Goal: Information Seeking & Learning: Find specific fact

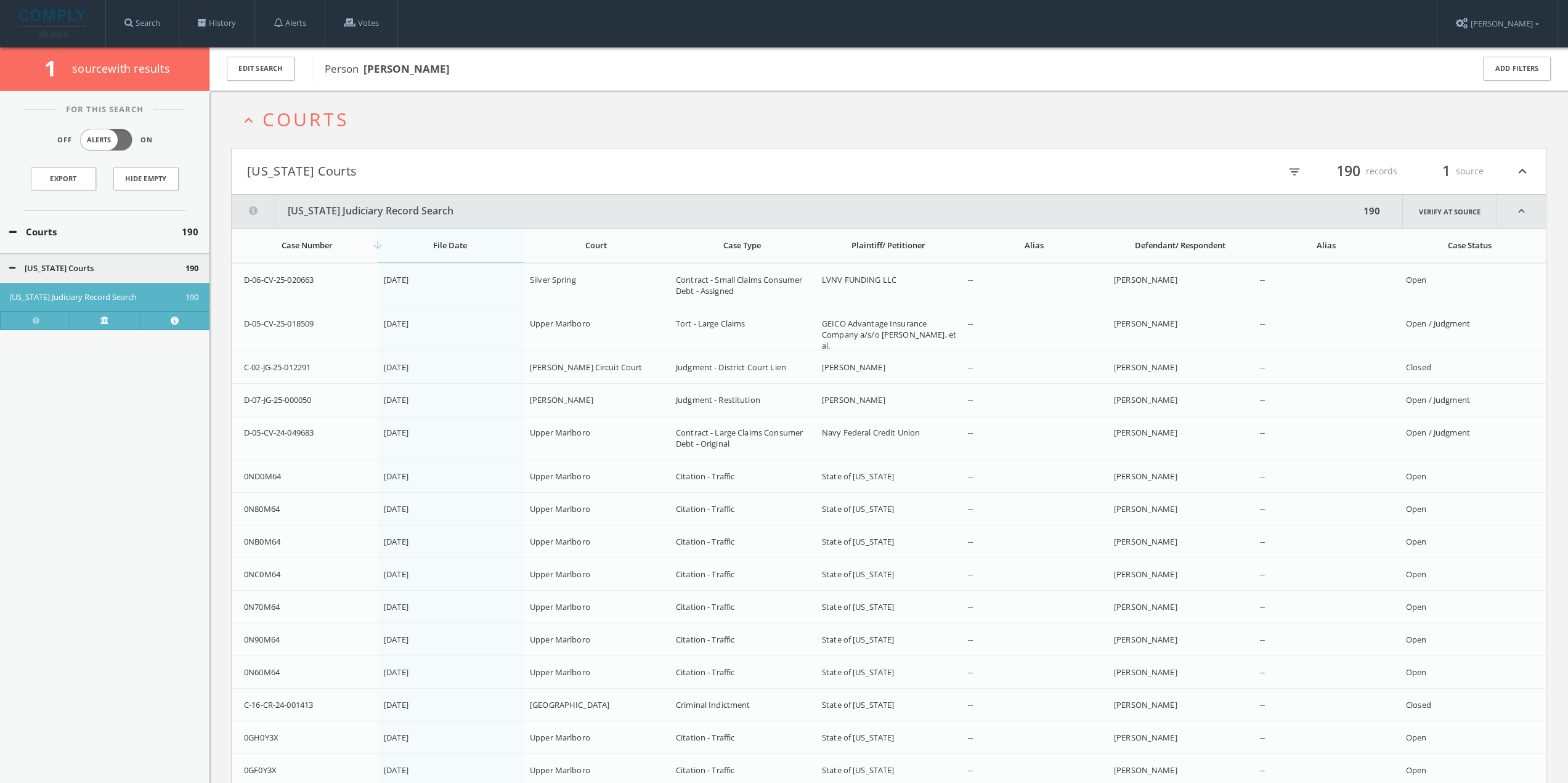
drag, startPoint x: 362, startPoint y: 66, endPoint x: 477, endPoint y: 74, distance: 115.3
click at [477, 74] on span "Person [PERSON_NAME]" at bounding box center [890, 69] width 1131 height 16
copy span "[PERSON_NAME]"
drag, startPoint x: 213, startPoint y: 22, endPoint x: 222, endPoint y: 23, distance: 9.1
click at [213, 22] on link "History" at bounding box center [217, 23] width 75 height 47
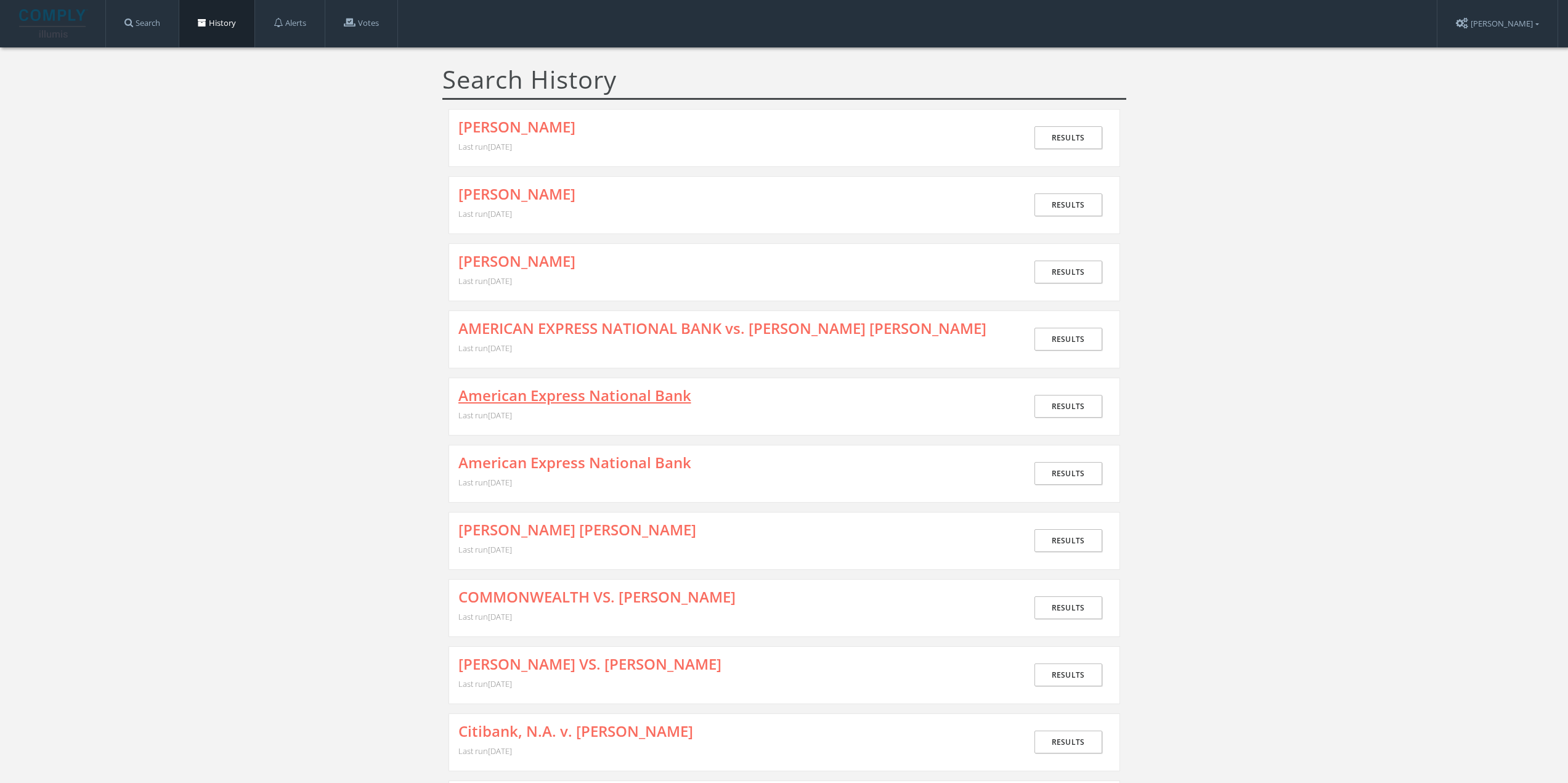
click at [627, 395] on link "American Express National Bank" at bounding box center [575, 395] width 233 height 16
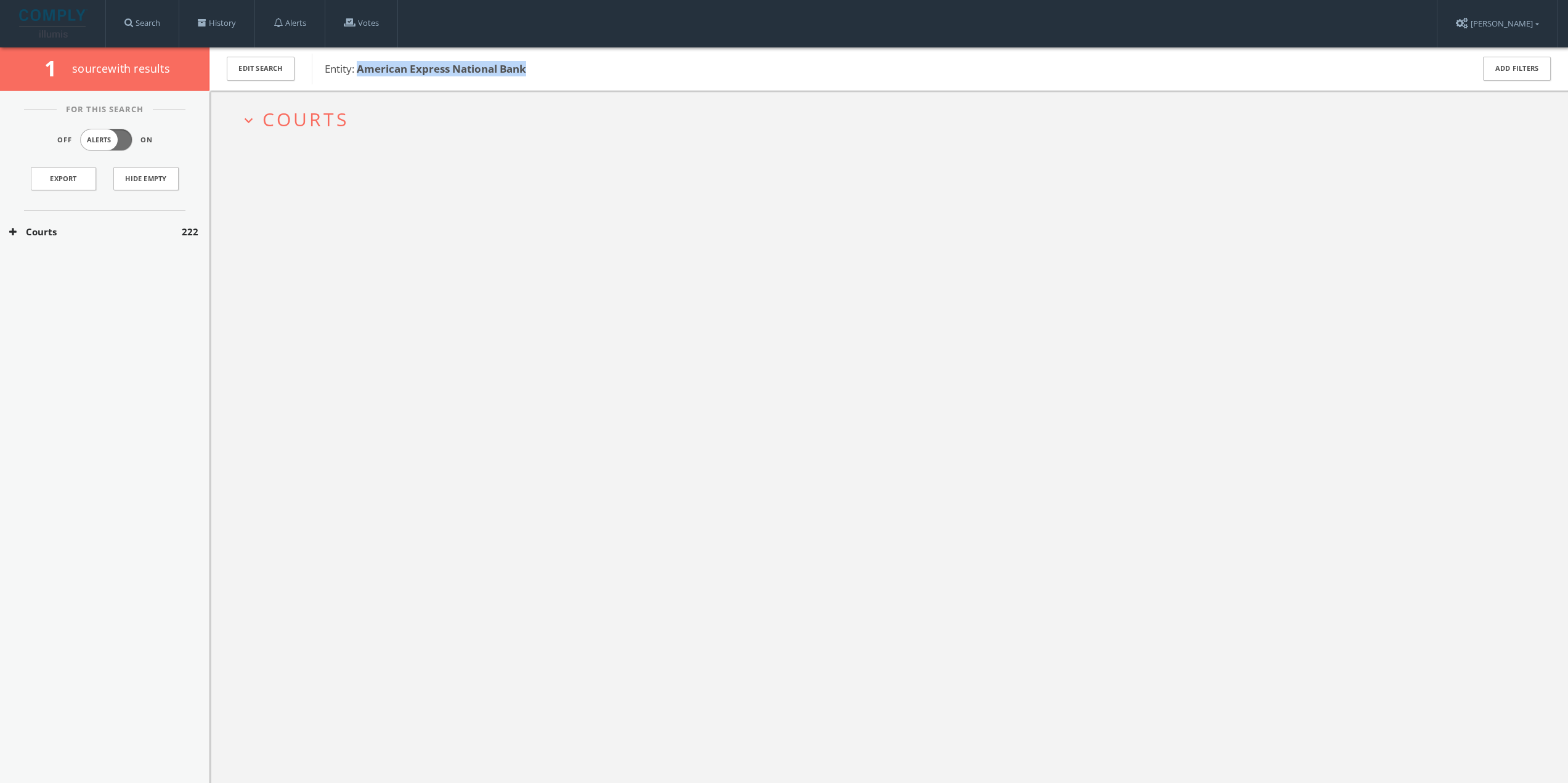
drag, startPoint x: 495, startPoint y: 73, endPoint x: 361, endPoint y: 70, distance: 134.0
click at [361, 70] on span "Entity: American Express National Bank" at bounding box center [890, 69] width 1131 height 16
copy b "American Express National Bank"
click at [288, 118] on span "Courts" at bounding box center [305, 119] width 86 height 25
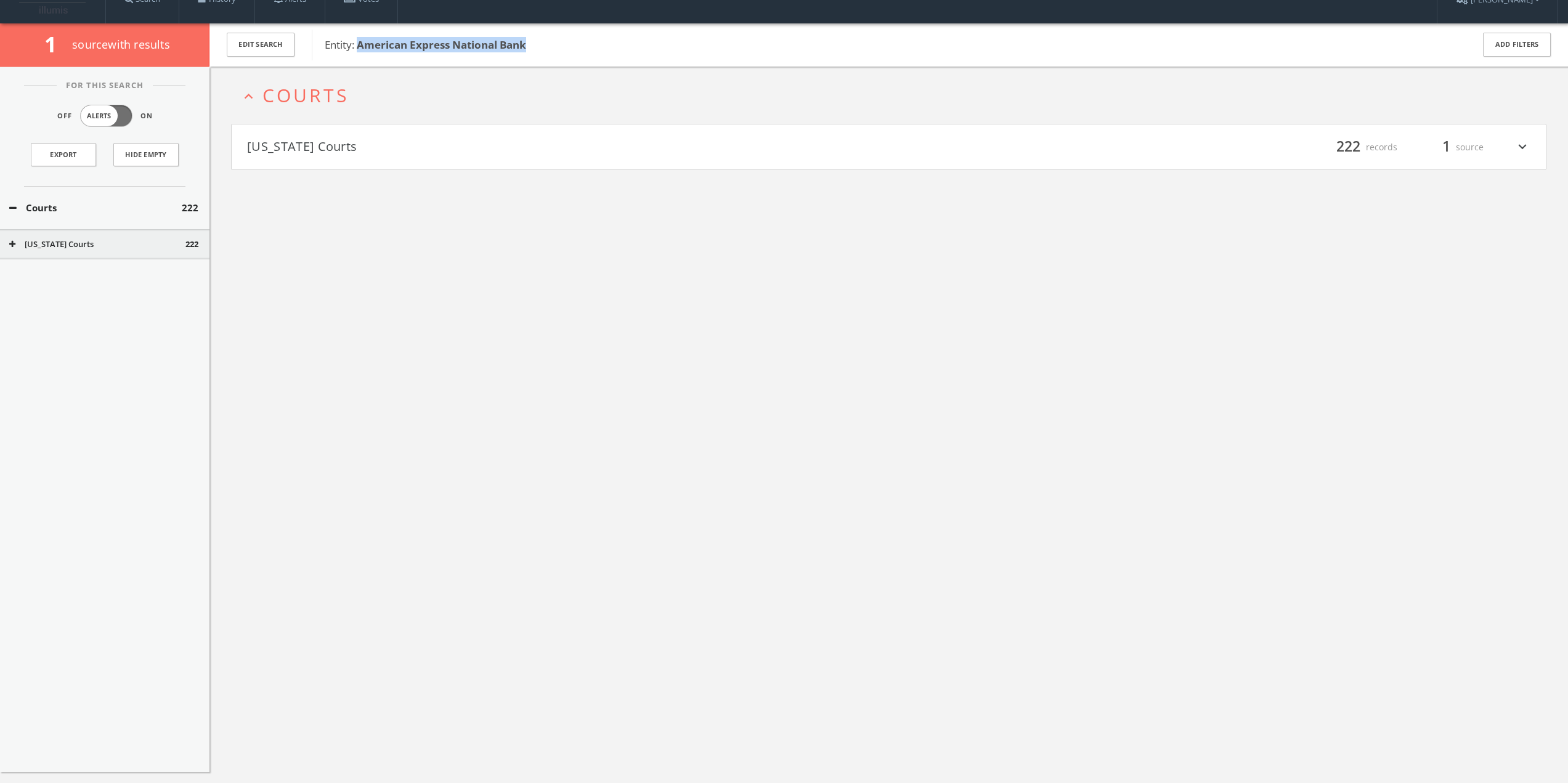
click at [318, 150] on button "[US_STATE] Courts" at bounding box center [568, 147] width 642 height 21
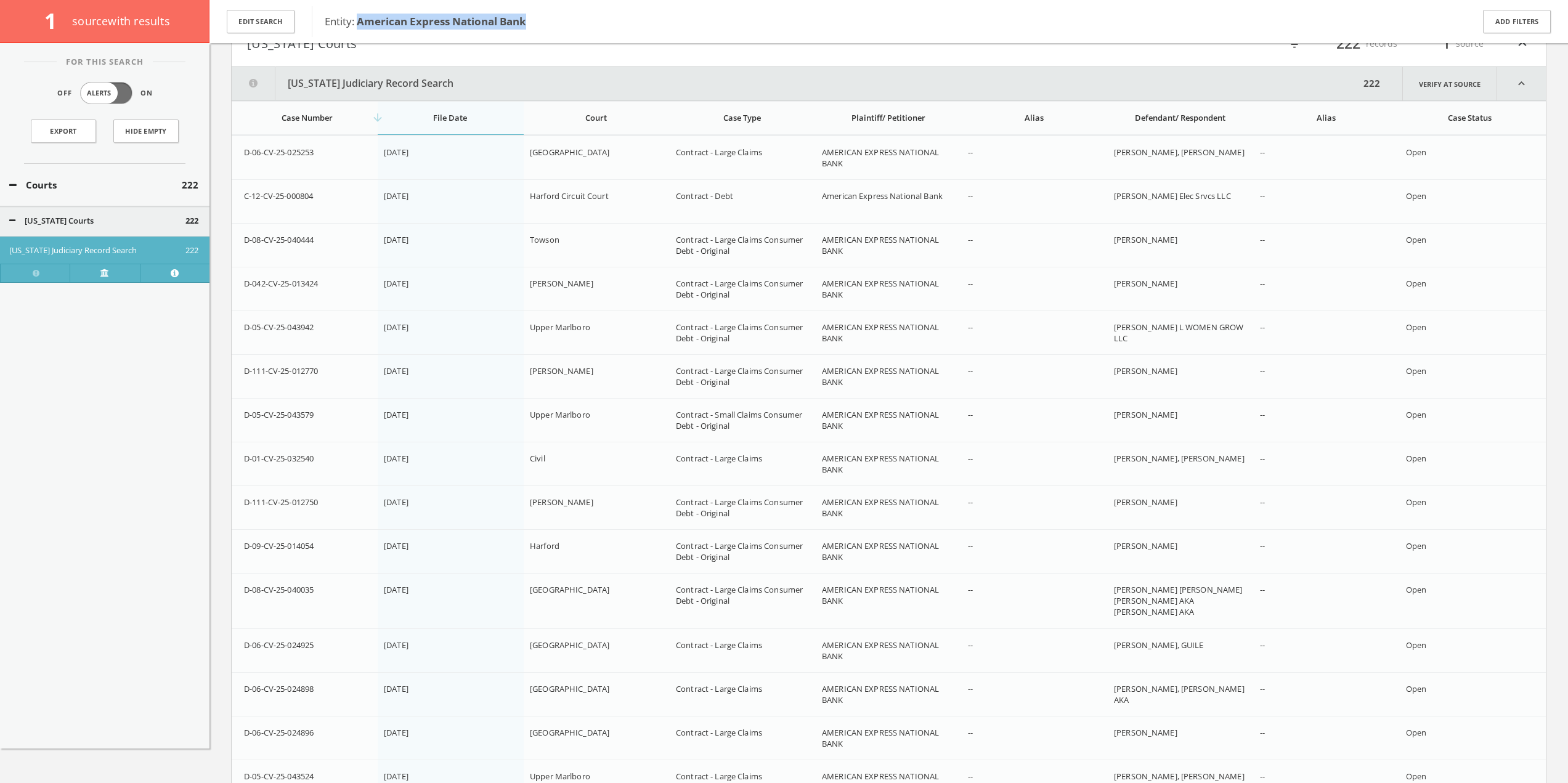
scroll to position [151, 0]
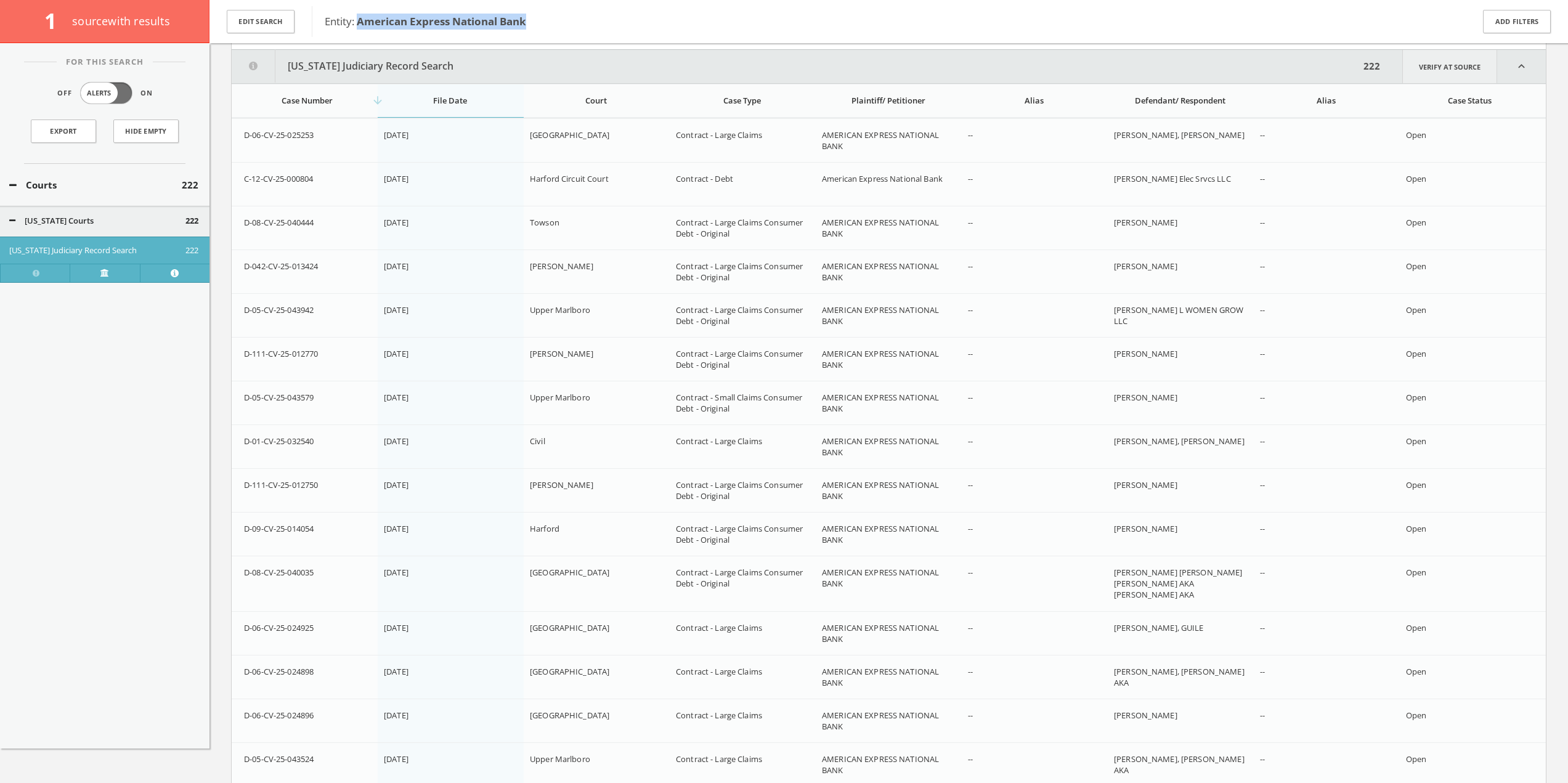
click at [1461, 72] on link "Verify at source" at bounding box center [1450, 67] width 95 height 33
click at [1462, 67] on link "Verify at source" at bounding box center [1450, 67] width 95 height 33
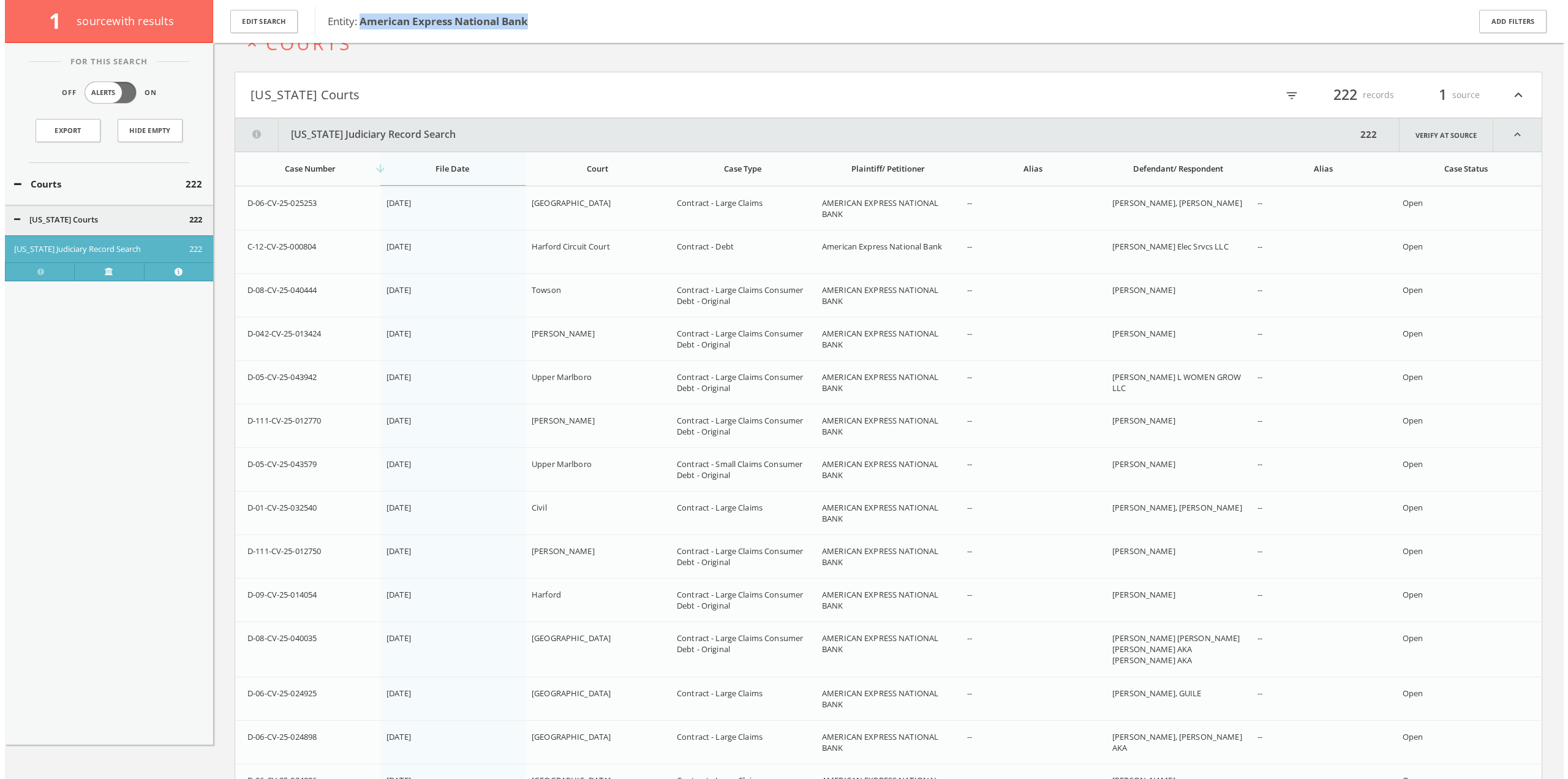
scroll to position [0, 0]
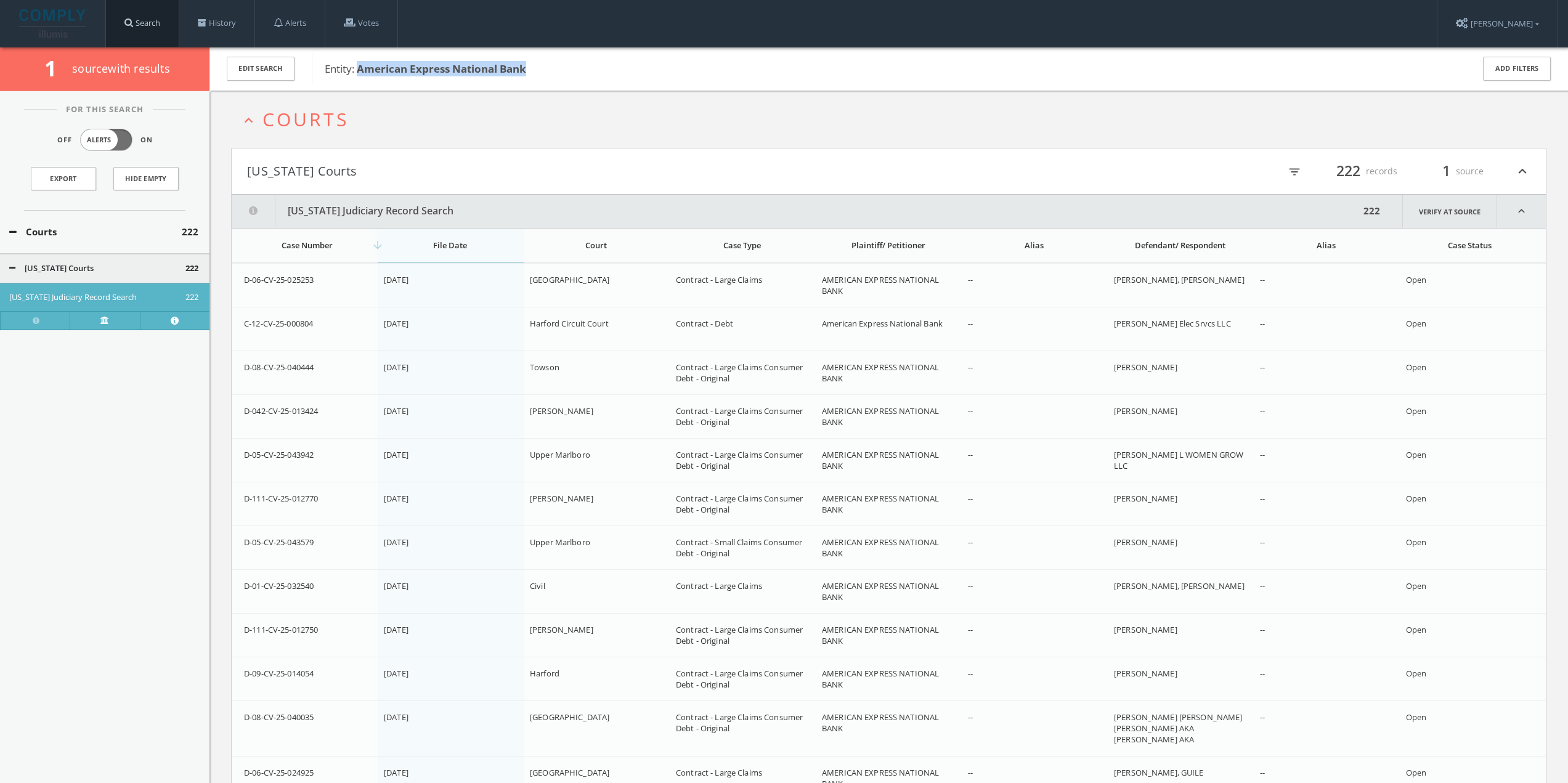
click at [141, 19] on link "Search" at bounding box center [142, 23] width 73 height 47
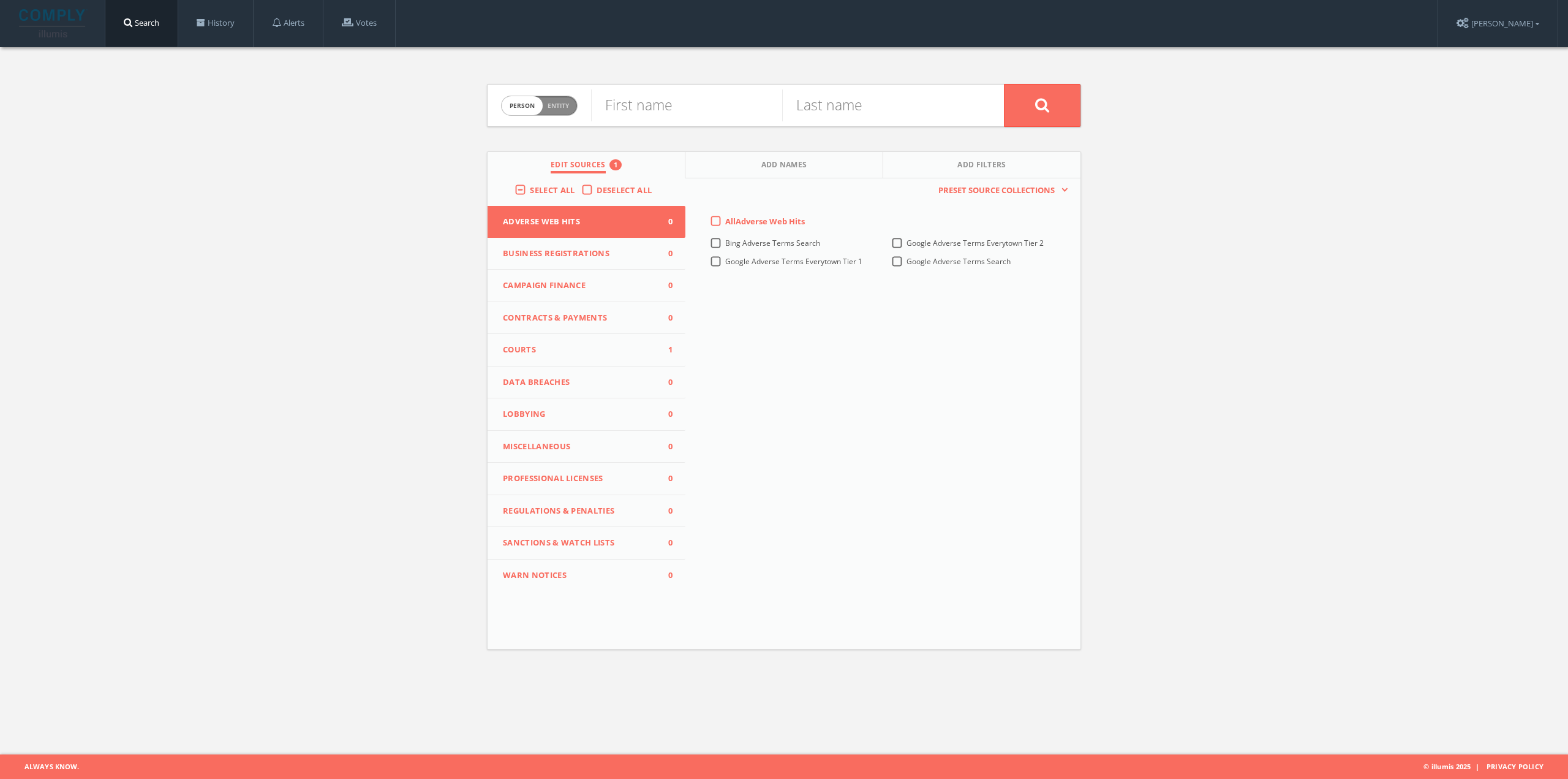
click at [596, 337] on button "Courts 1" at bounding box center [587, 350] width 198 height 33
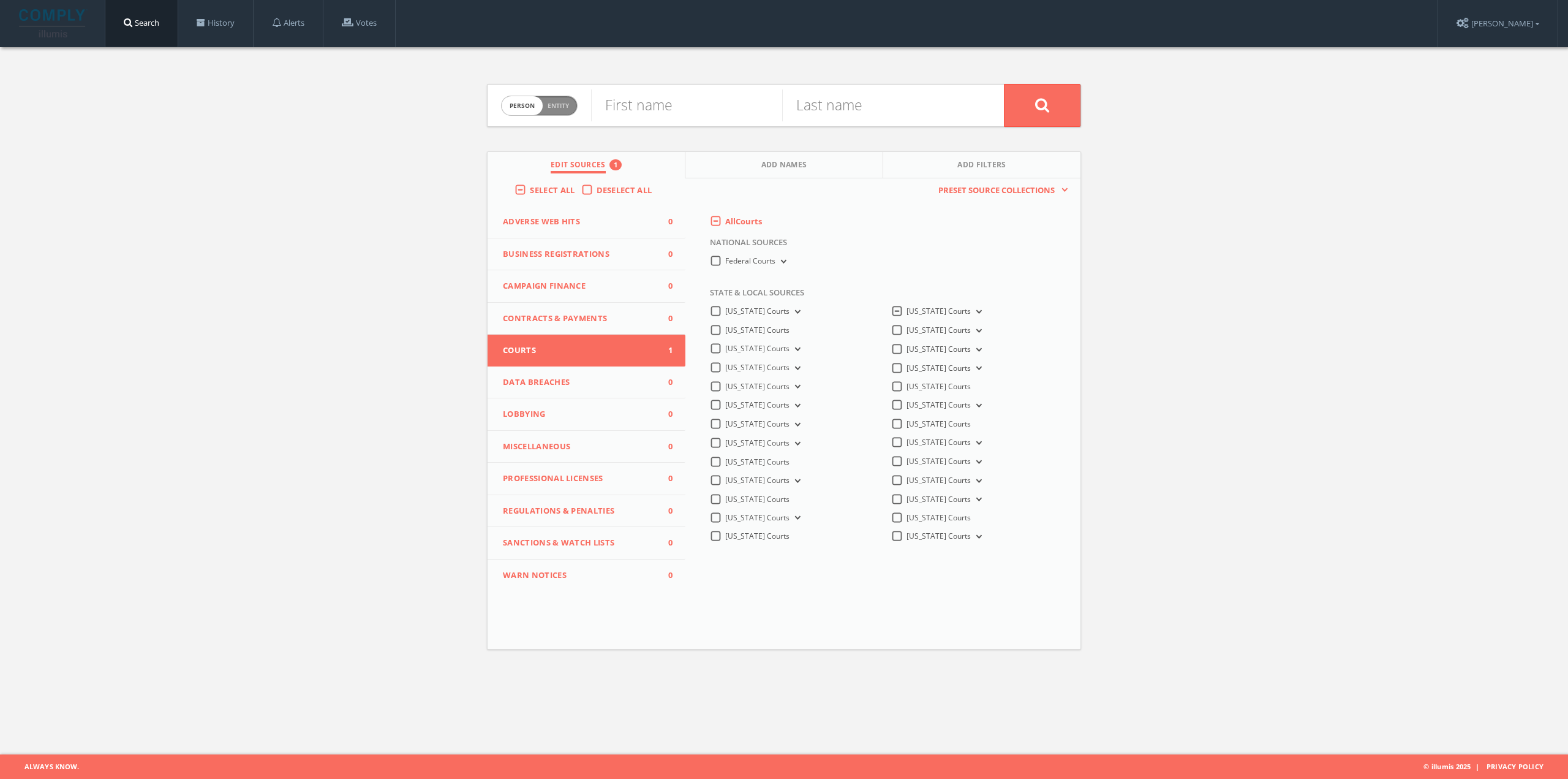
click at [949, 311] on span "Maryland Courts" at bounding box center [938, 311] width 65 height 10
click at [0, 0] on Courts-all "Maryland Courts" at bounding box center [0, 0] width 0 height 0
click at [821, 590] on div "This creates a new collection with the currently selected sources. Preset Sourc…" at bounding box center [883, 385] width 395 height 413
click at [779, 258] on button "Federal Courts" at bounding box center [782, 262] width 13 height 11
click at [786, 258] on button "Federal Courts" at bounding box center [782, 262] width 13 height 11
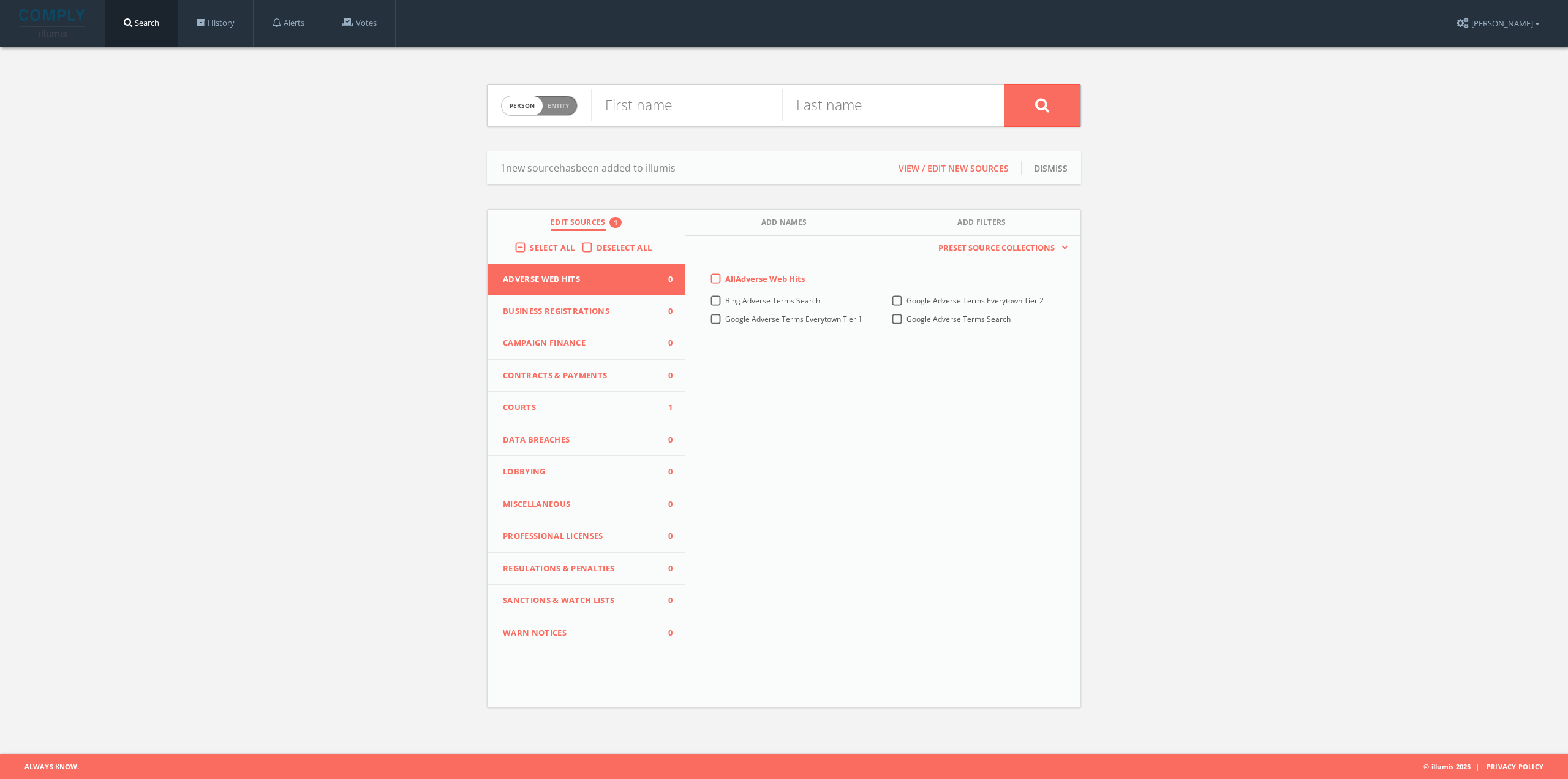
click at [544, 403] on span "Courts" at bounding box center [579, 407] width 152 height 12
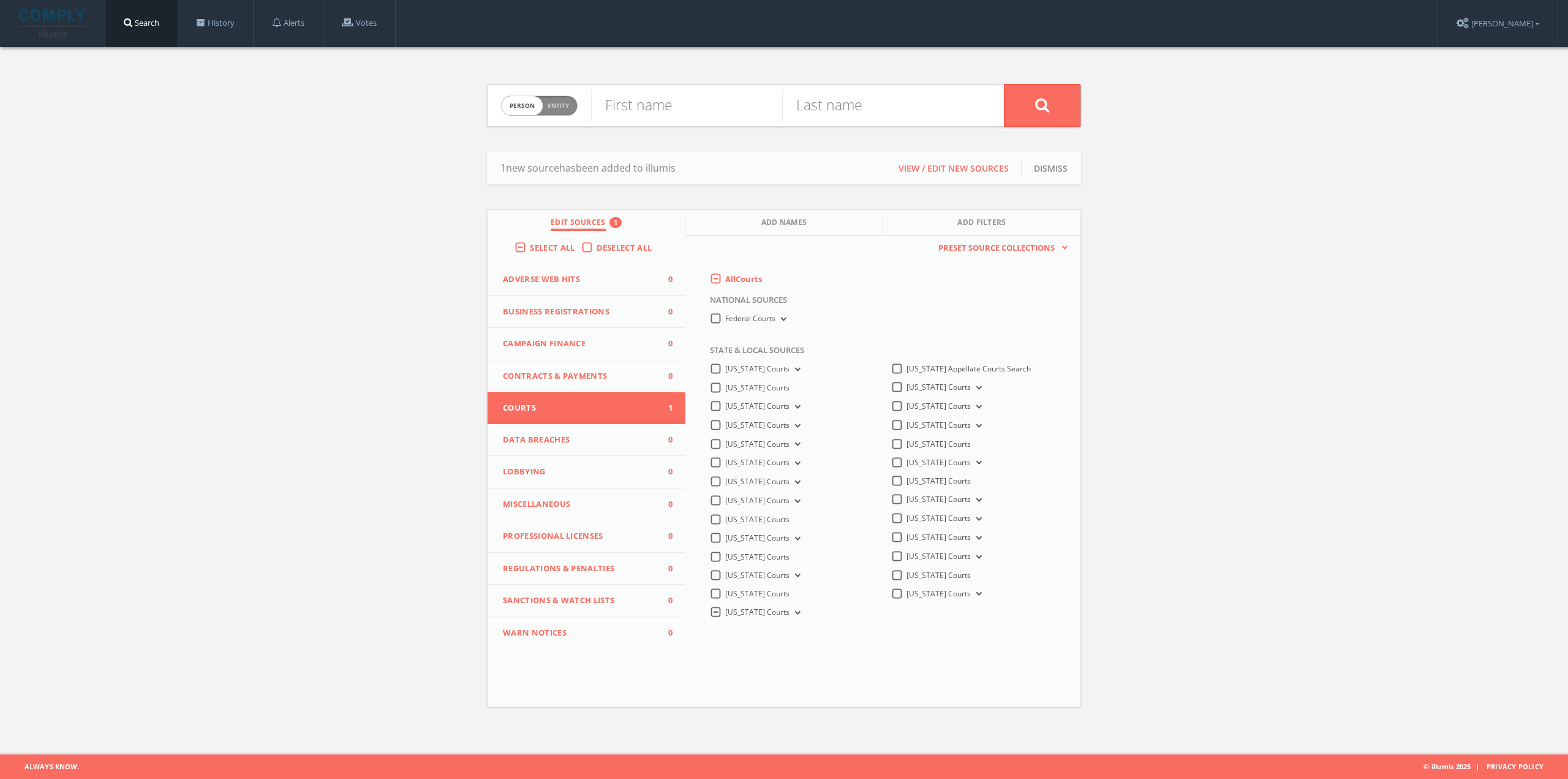
click at [726, 613] on label "[US_STATE] Courts" at bounding box center [765, 613] width 78 height 12
click at [0, 0] on Courts-all "[US_STATE] Courts" at bounding box center [0, 0] width 0 height 0
click at [906, 371] on label "Massachusetts Appellate Courts Search" at bounding box center [968, 368] width 125 height 11
click at [0, 0] on Search-all "Massachusetts Appellate Courts Search" at bounding box center [0, 0] width 0 height 0
click at [558, 104] on span "Entity" at bounding box center [559, 106] width 22 height 9
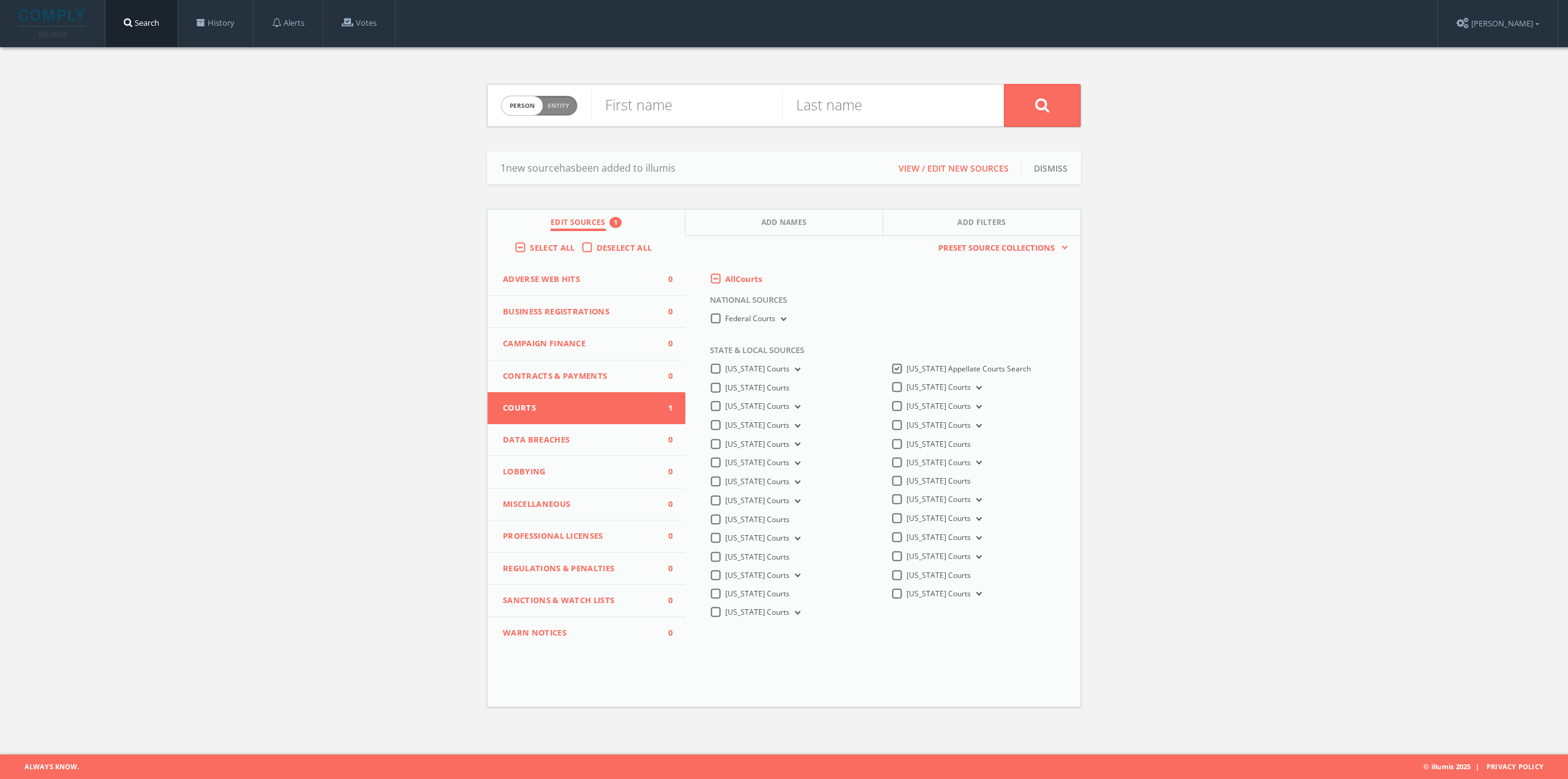
checkbox input "true"
click at [662, 110] on input "text" at bounding box center [798, 106] width 413 height 32
paste input "JAMES TODINO vs. TWITTER, INC. & others"
type input "JAMES TODINO vs. TWITTER, INC. & others"
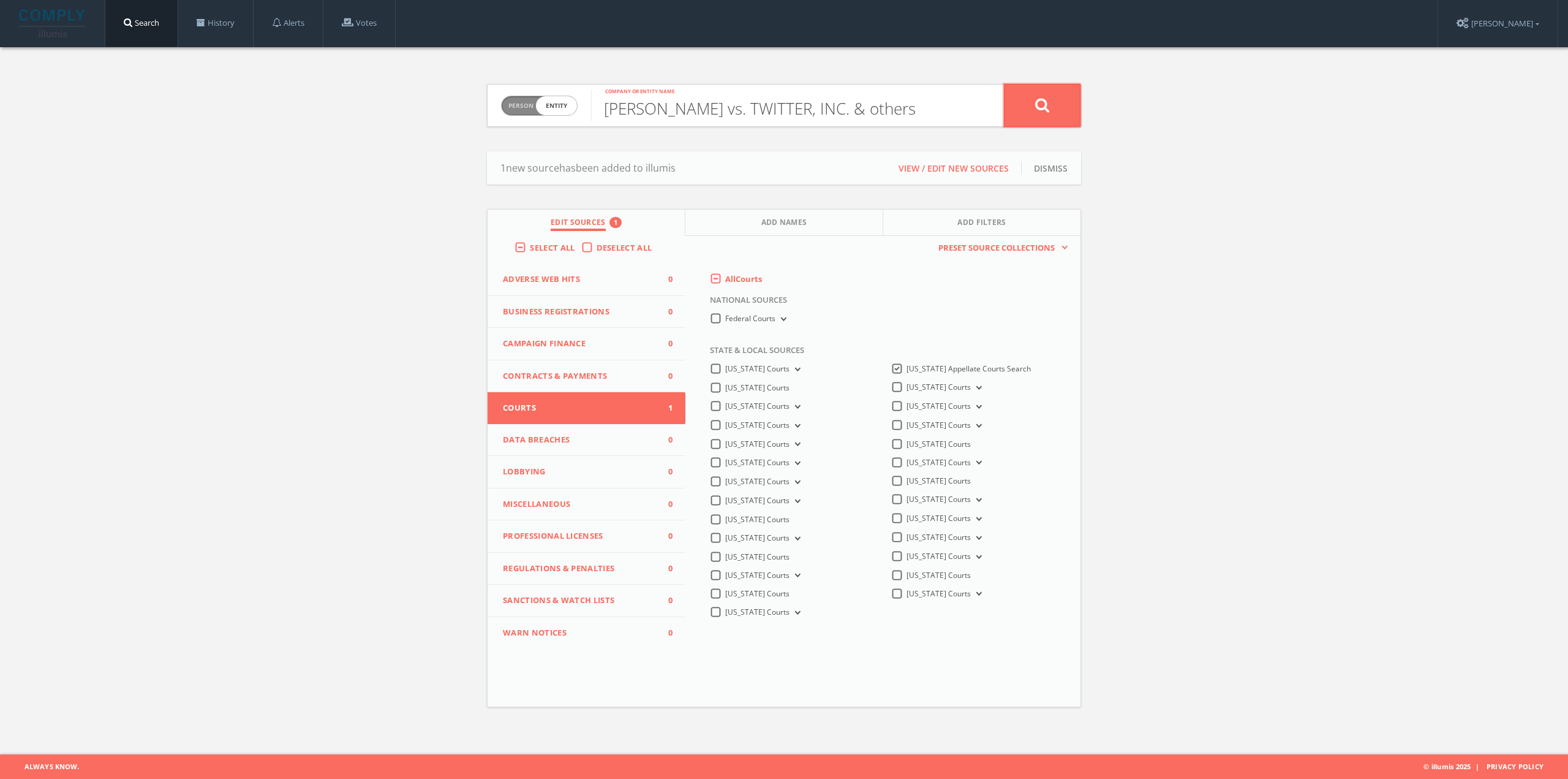
click at [1025, 109] on button at bounding box center [1043, 105] width 77 height 43
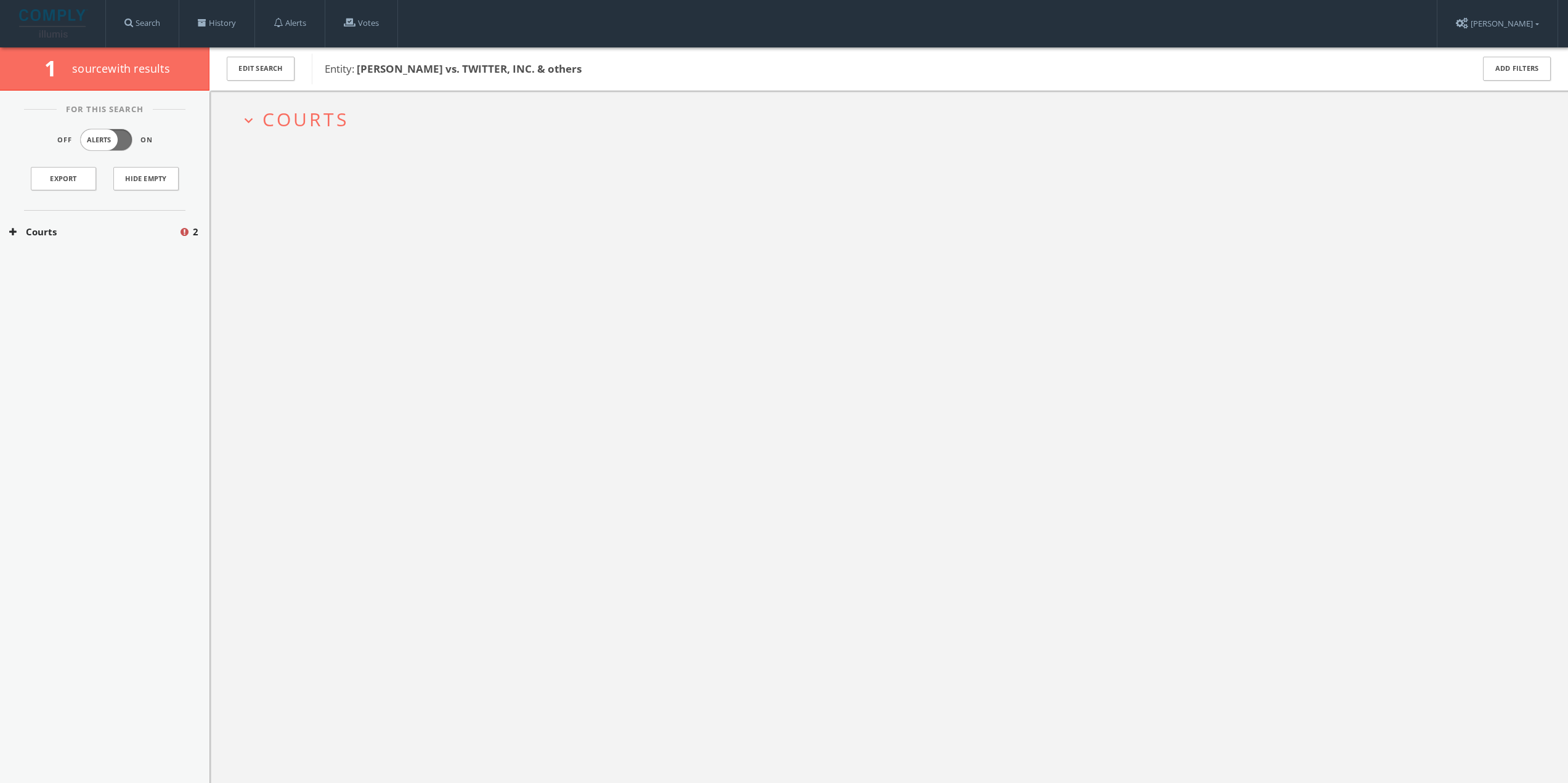
click at [303, 127] on span "Courts" at bounding box center [305, 119] width 86 height 25
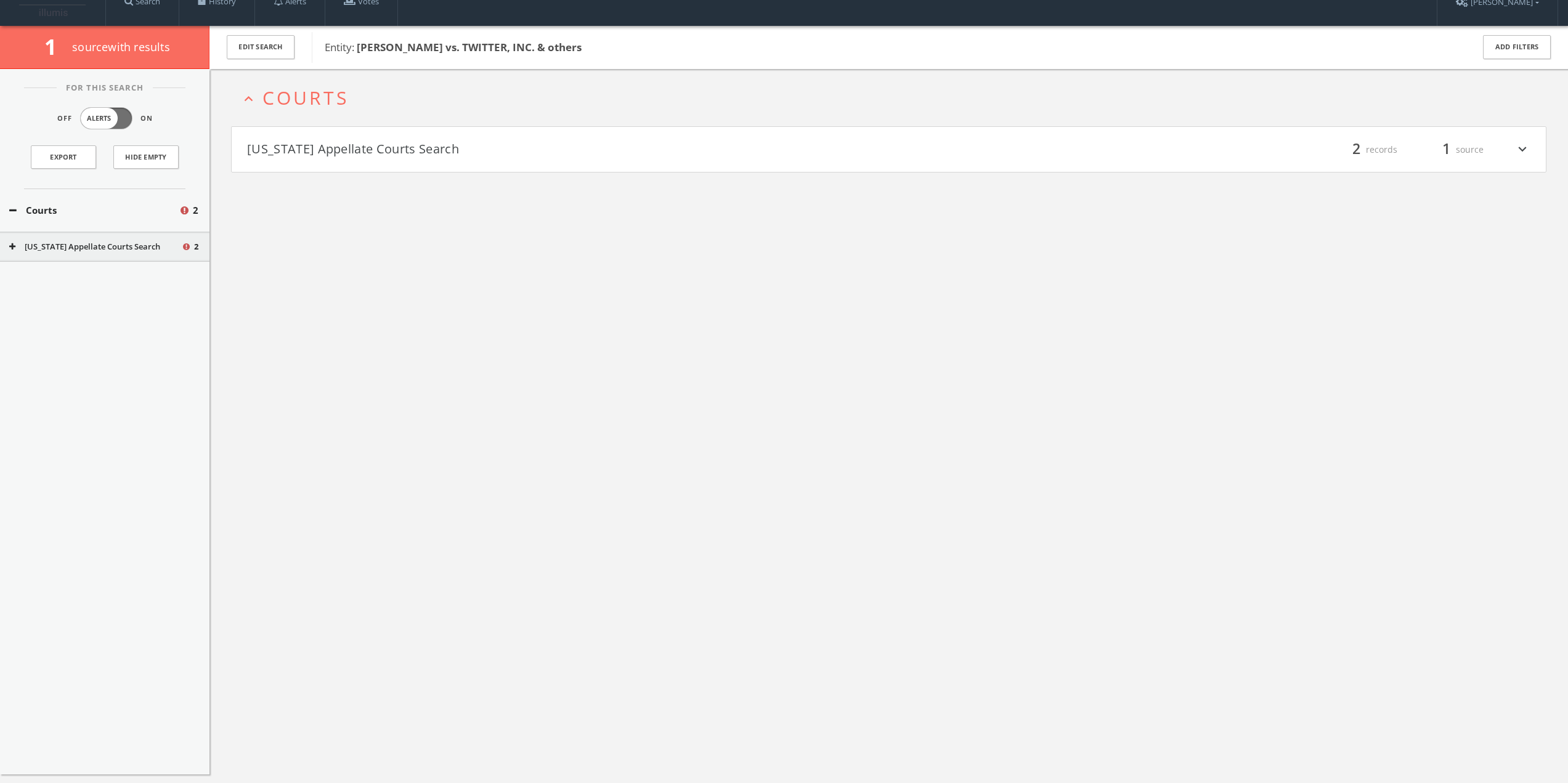
click at [319, 146] on button "Massachusetts Appellate Courts Search" at bounding box center [568, 150] width 642 height 21
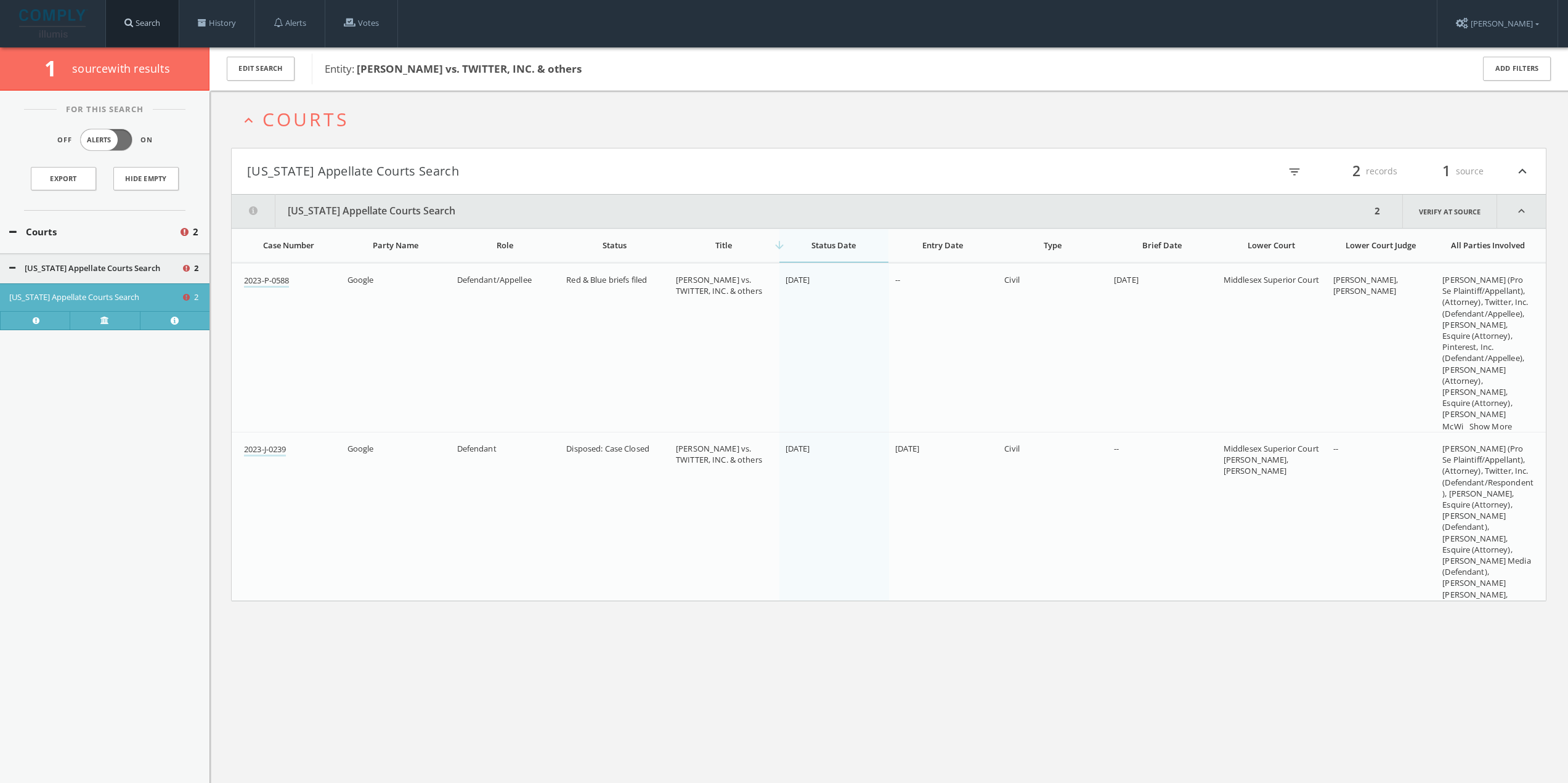
click at [174, 29] on link "Search" at bounding box center [142, 23] width 73 height 47
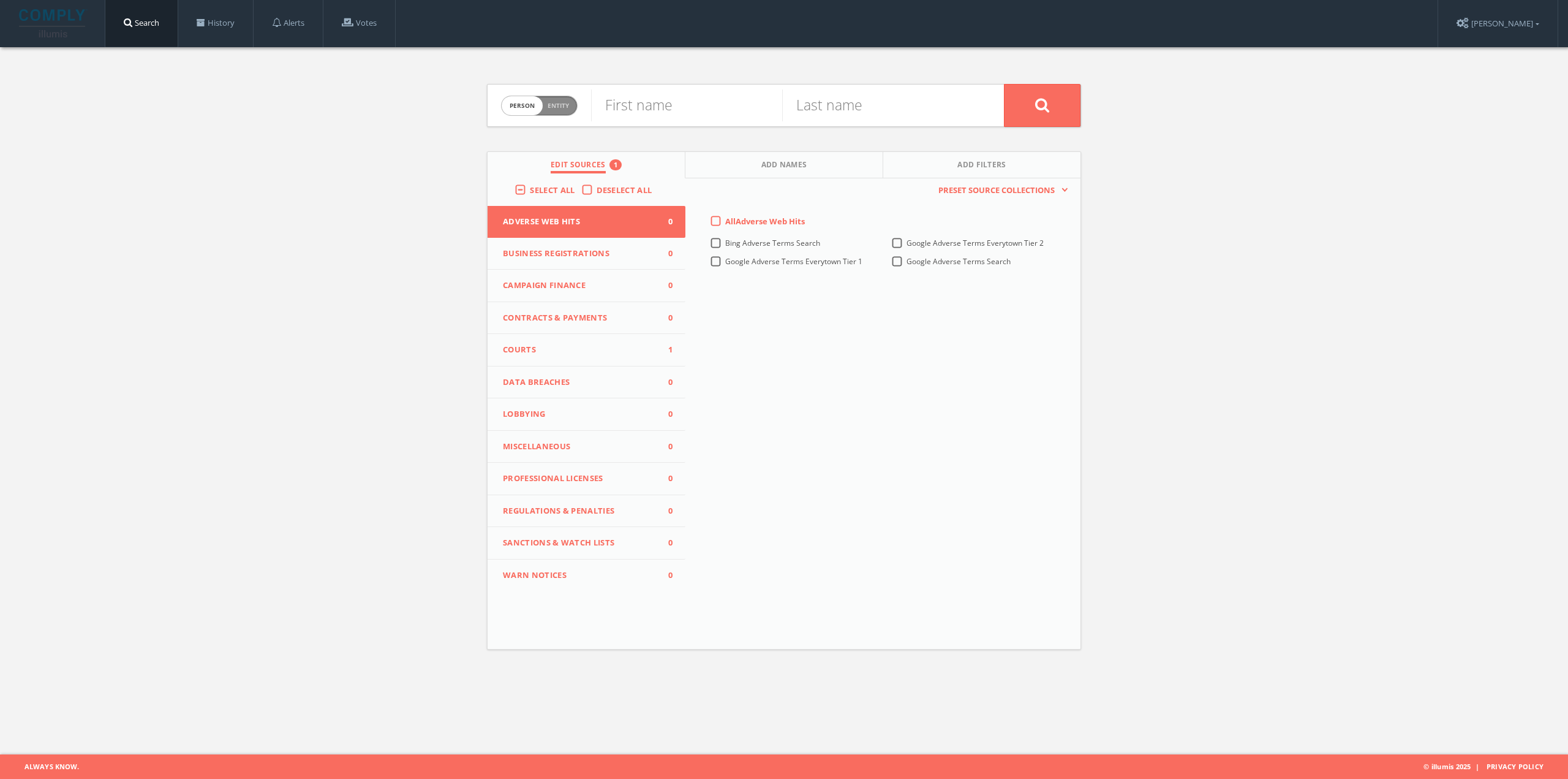
click at [589, 346] on span "Courts" at bounding box center [579, 350] width 152 height 12
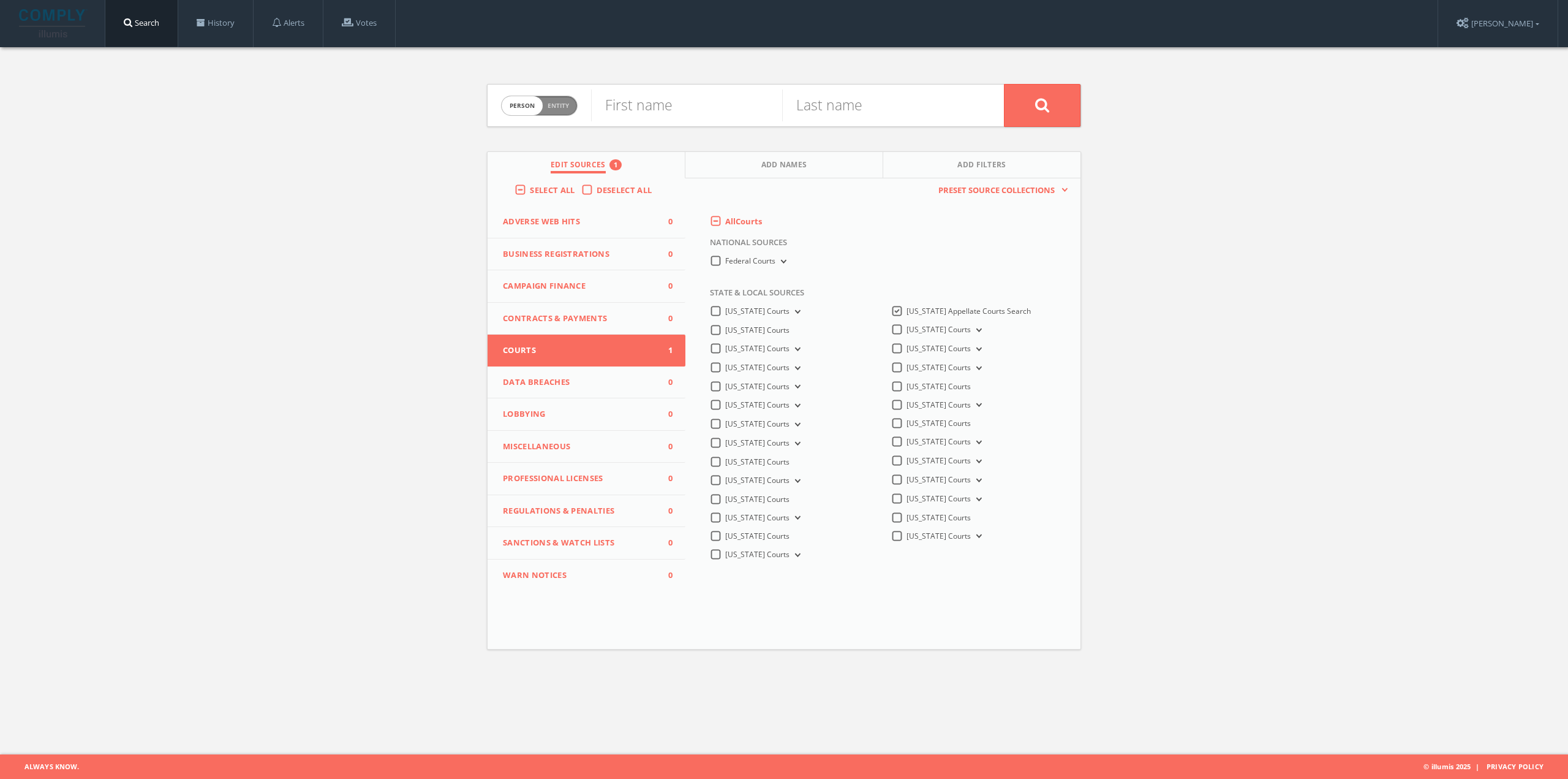
click at [573, 101] on span "Person Entity" at bounding box center [539, 106] width 75 height 19
checkbox input "true"
click at [642, 106] on input "text" at bounding box center [798, 106] width 413 height 32
paste input "MICHELE MURPHY vs. JAMES SMITH"
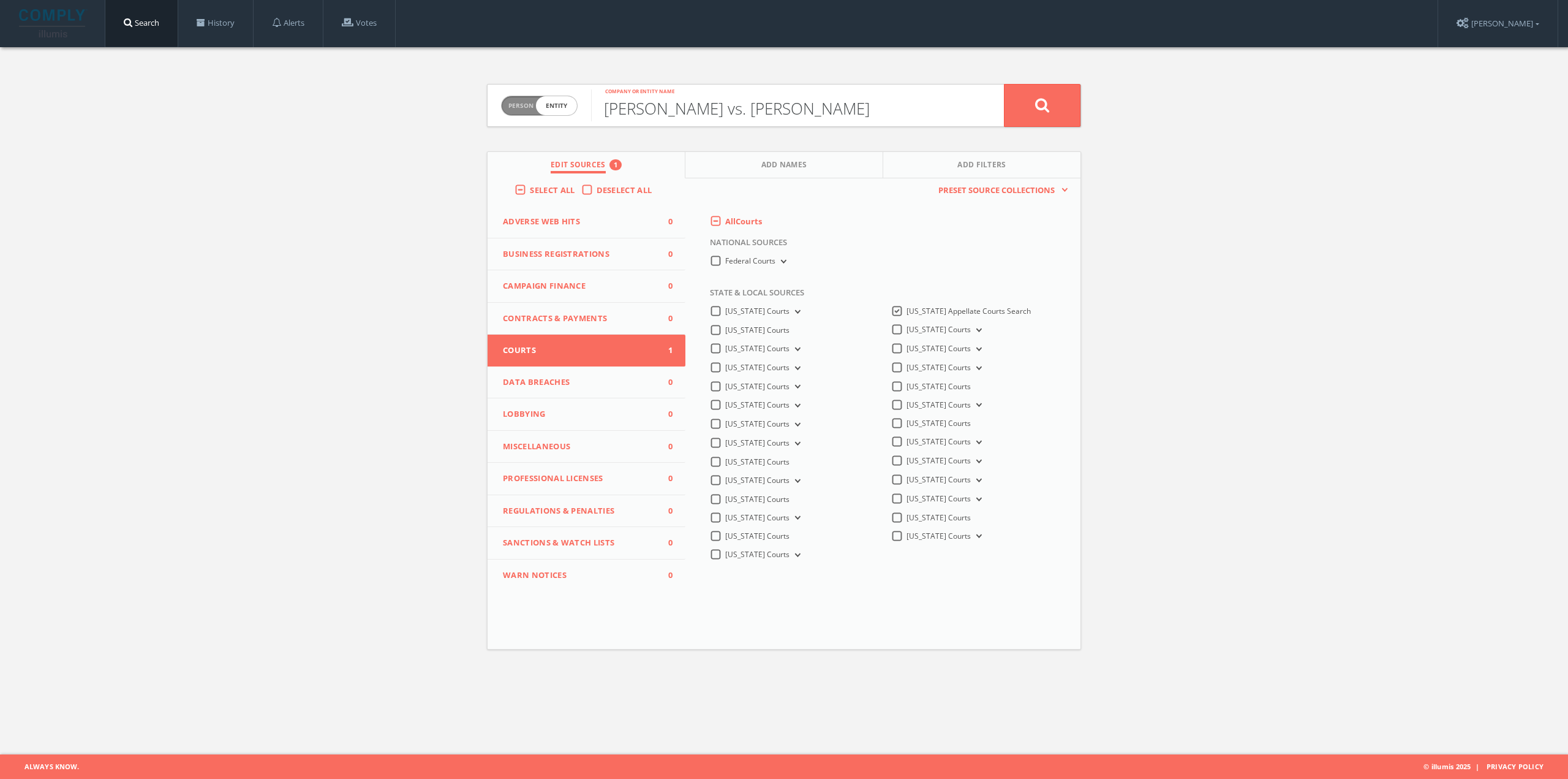
type input "MICHELE MURPHY vs. JAMES SMITH"
click at [1052, 107] on button at bounding box center [1043, 105] width 77 height 43
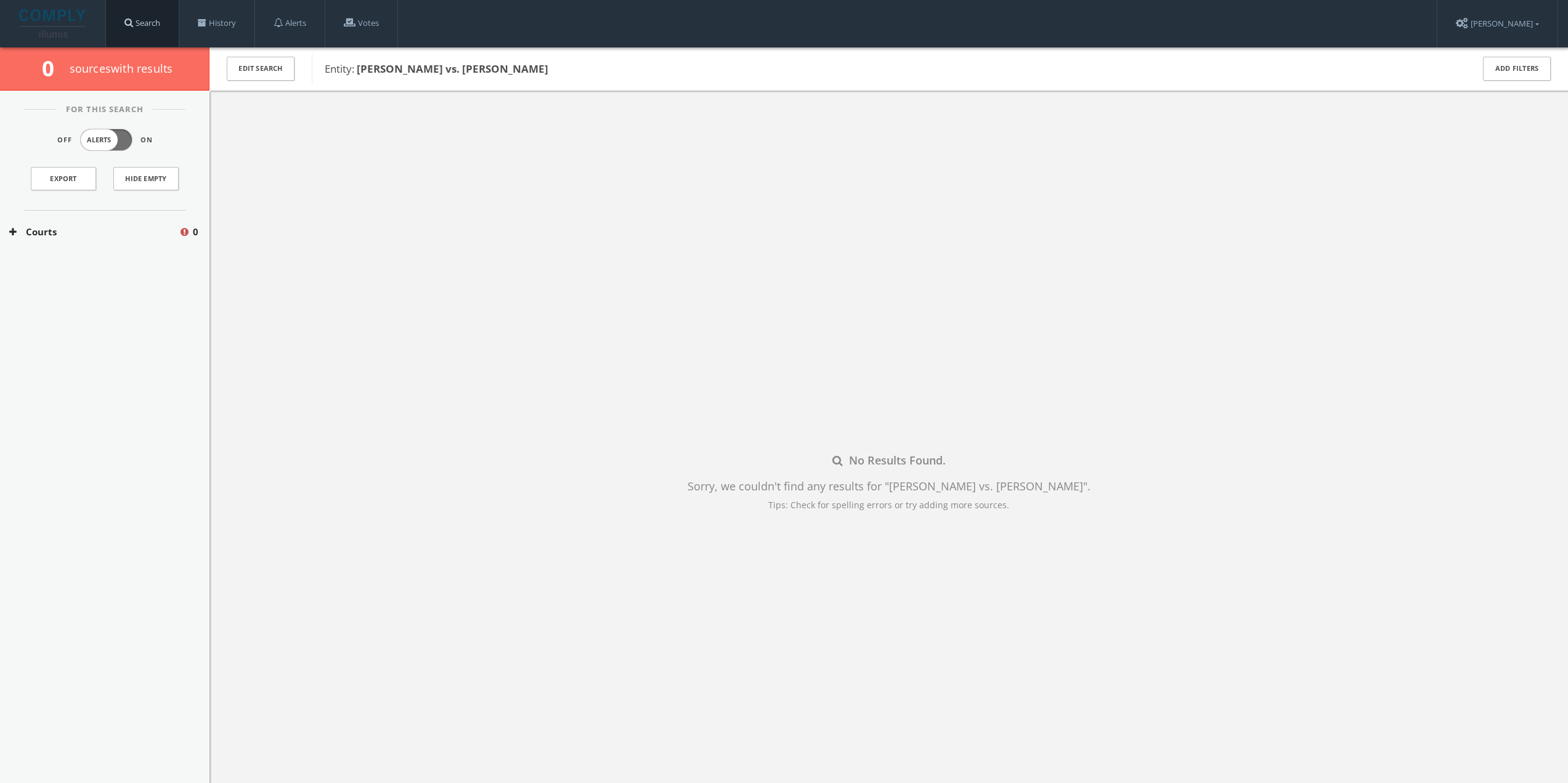
click at [150, 25] on link "Search" at bounding box center [142, 23] width 73 height 47
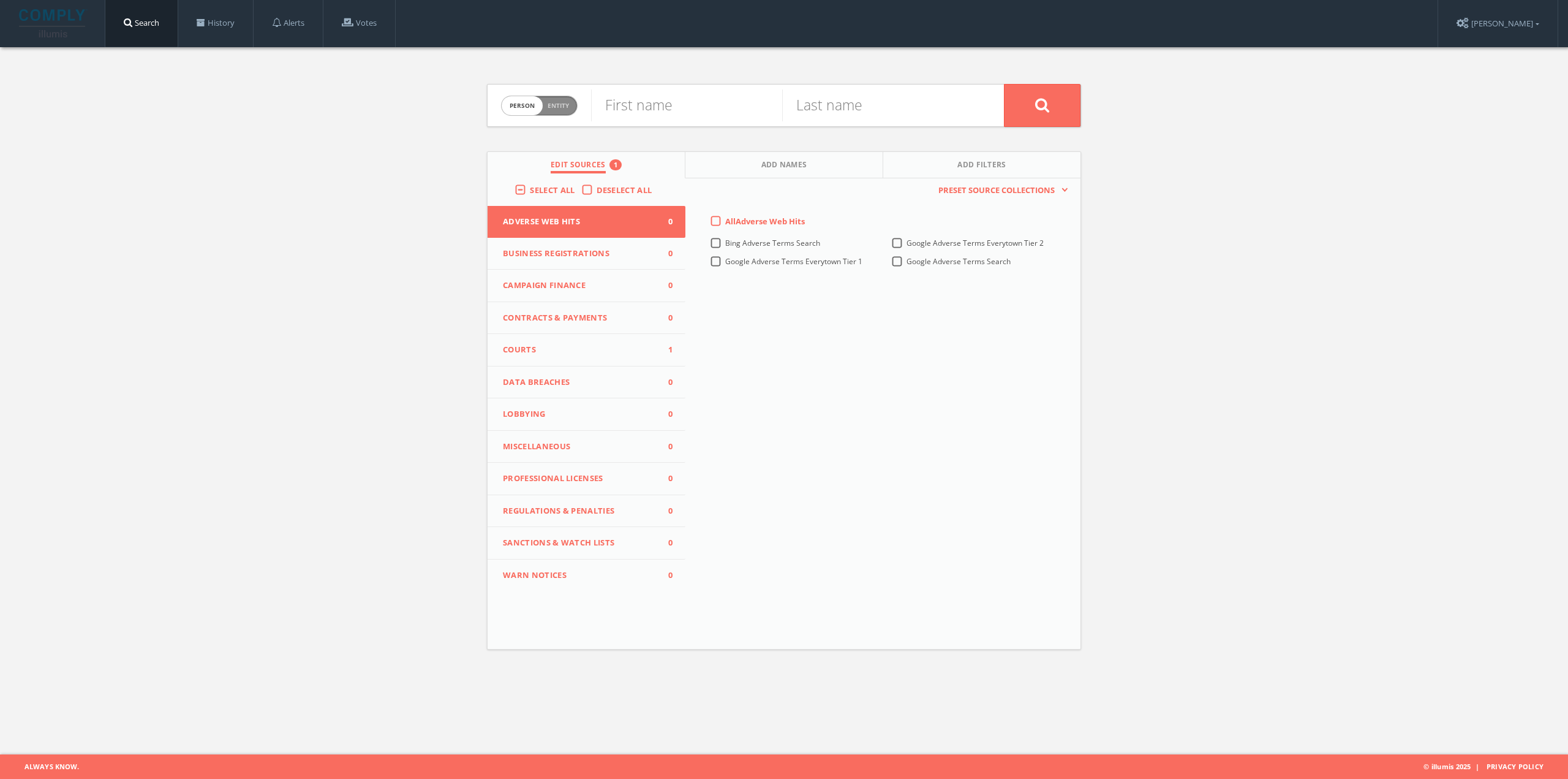
click at [553, 109] on span "Entity" at bounding box center [559, 106] width 22 height 9
checkbox input "true"
click at [654, 111] on input "text" at bounding box center [798, 106] width 413 height 32
paste input "HAROLD KOLTIN vs. EQUITY RESIDENTIAL & others"
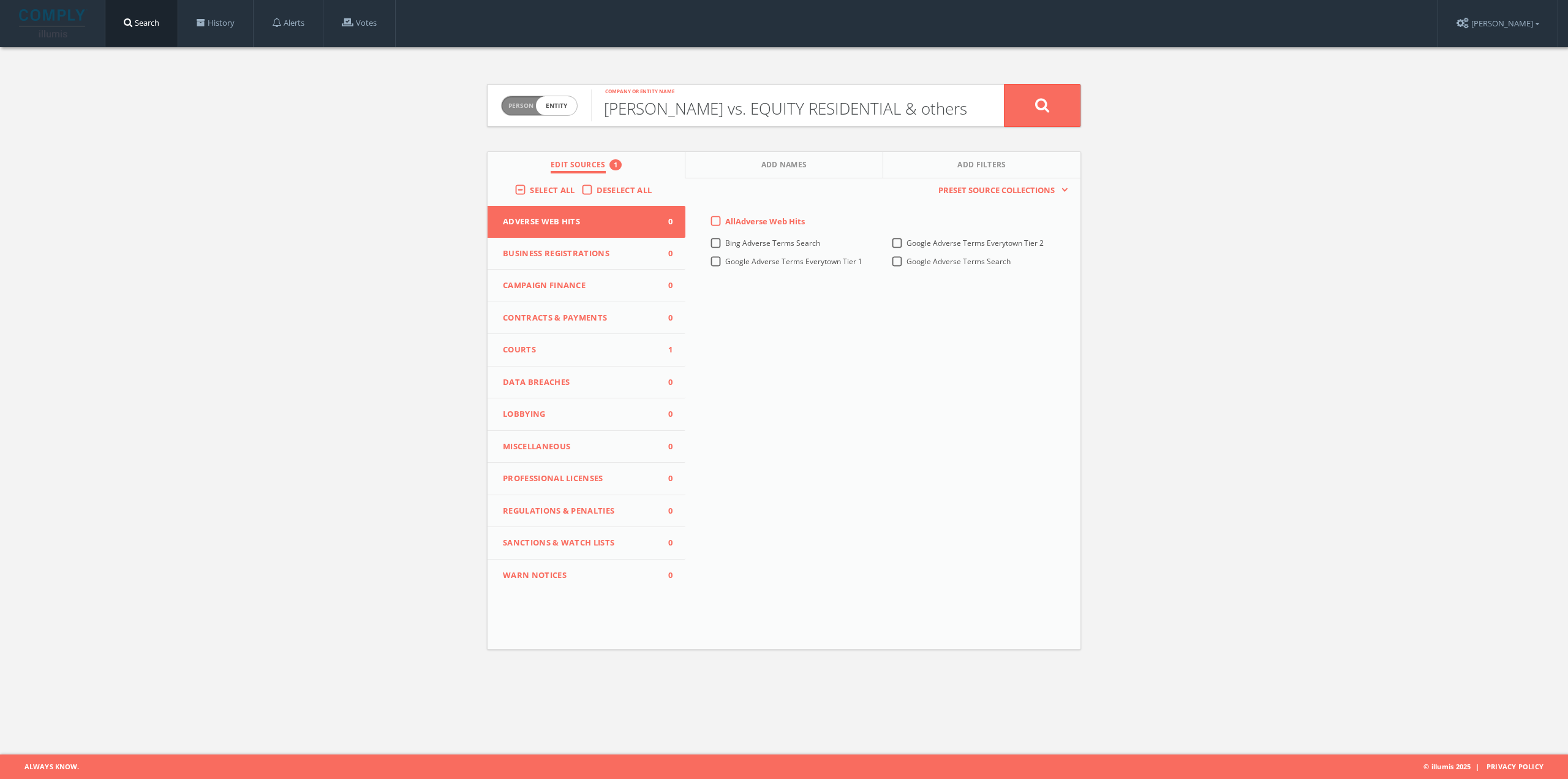
type input "HAROLD KOLTIN vs. EQUITY RESIDENTIAL & others"
click at [1067, 98] on button at bounding box center [1043, 105] width 77 height 43
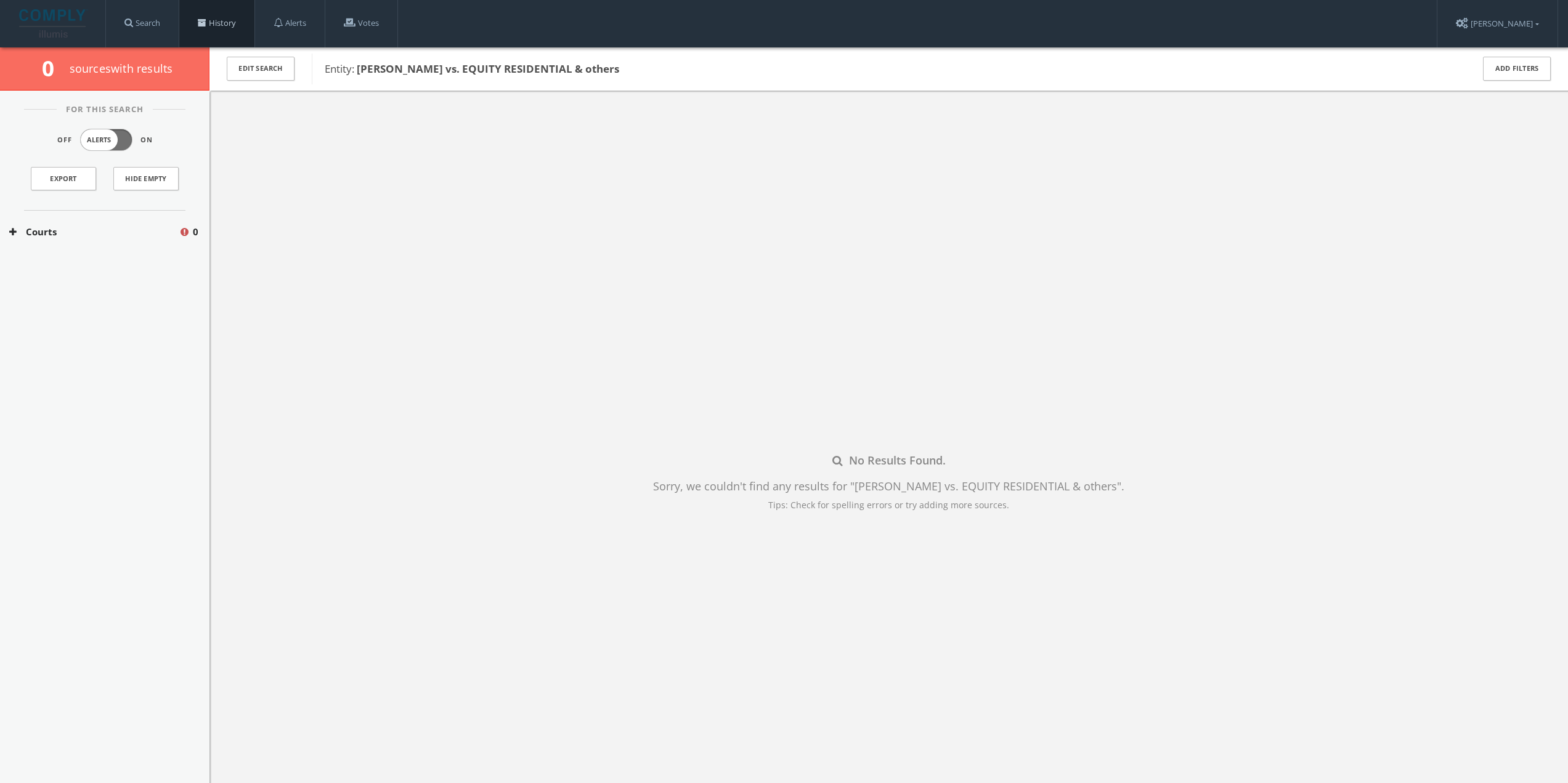
click at [209, 28] on link "History" at bounding box center [217, 23] width 75 height 47
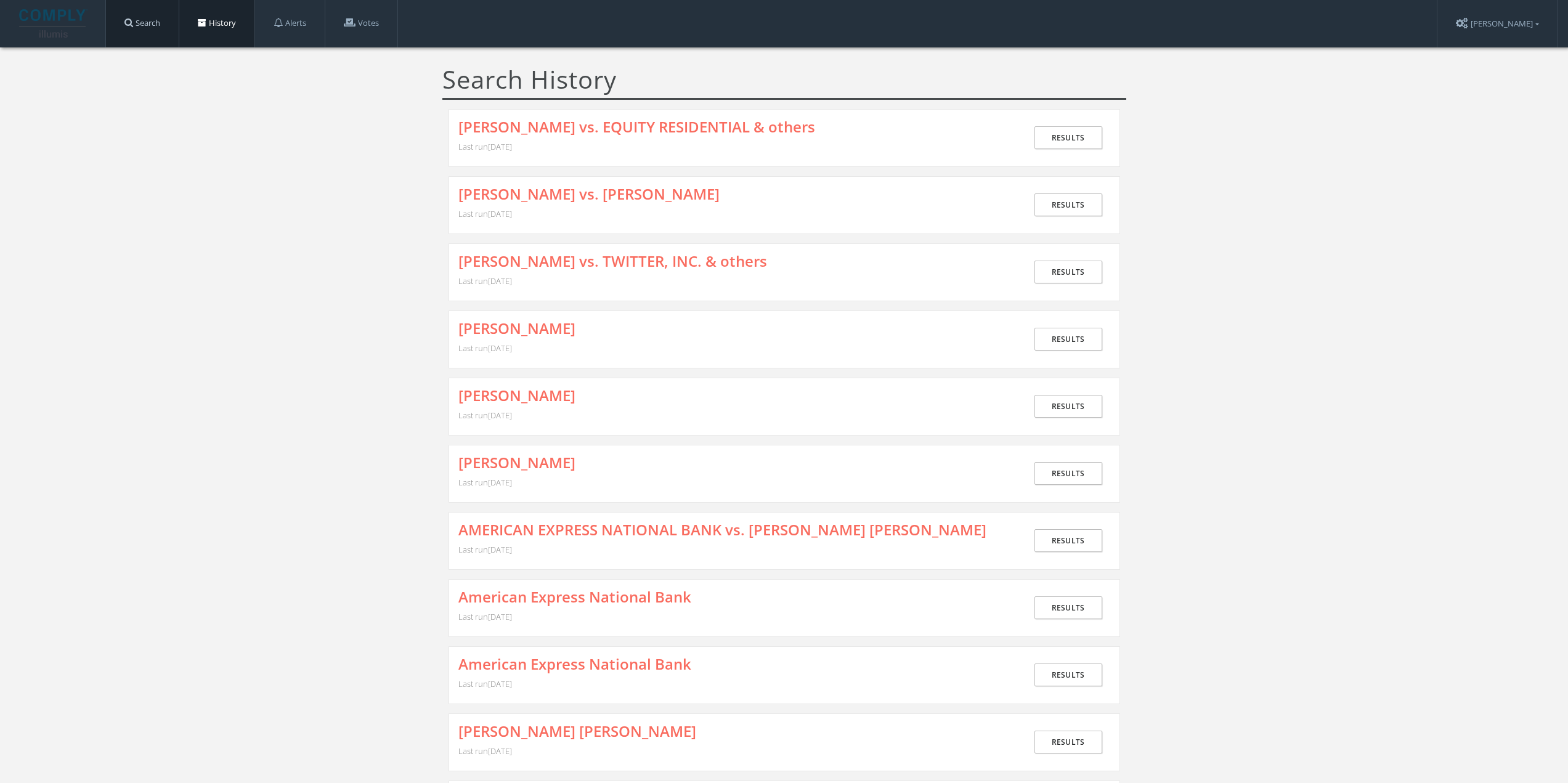
click at [151, 21] on link "Search" at bounding box center [142, 23] width 73 height 47
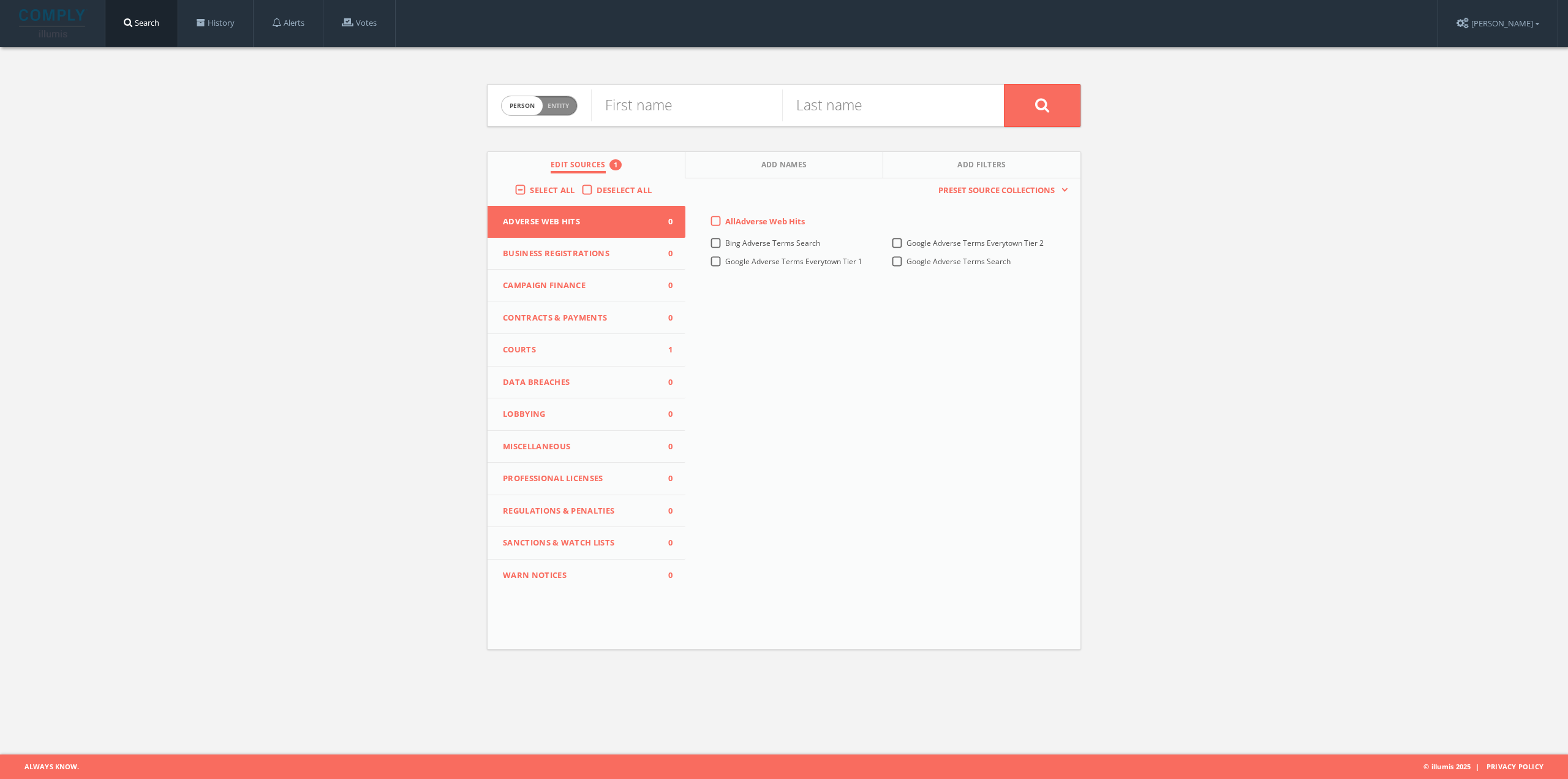
click at [571, 349] on span "Courts" at bounding box center [579, 350] width 152 height 12
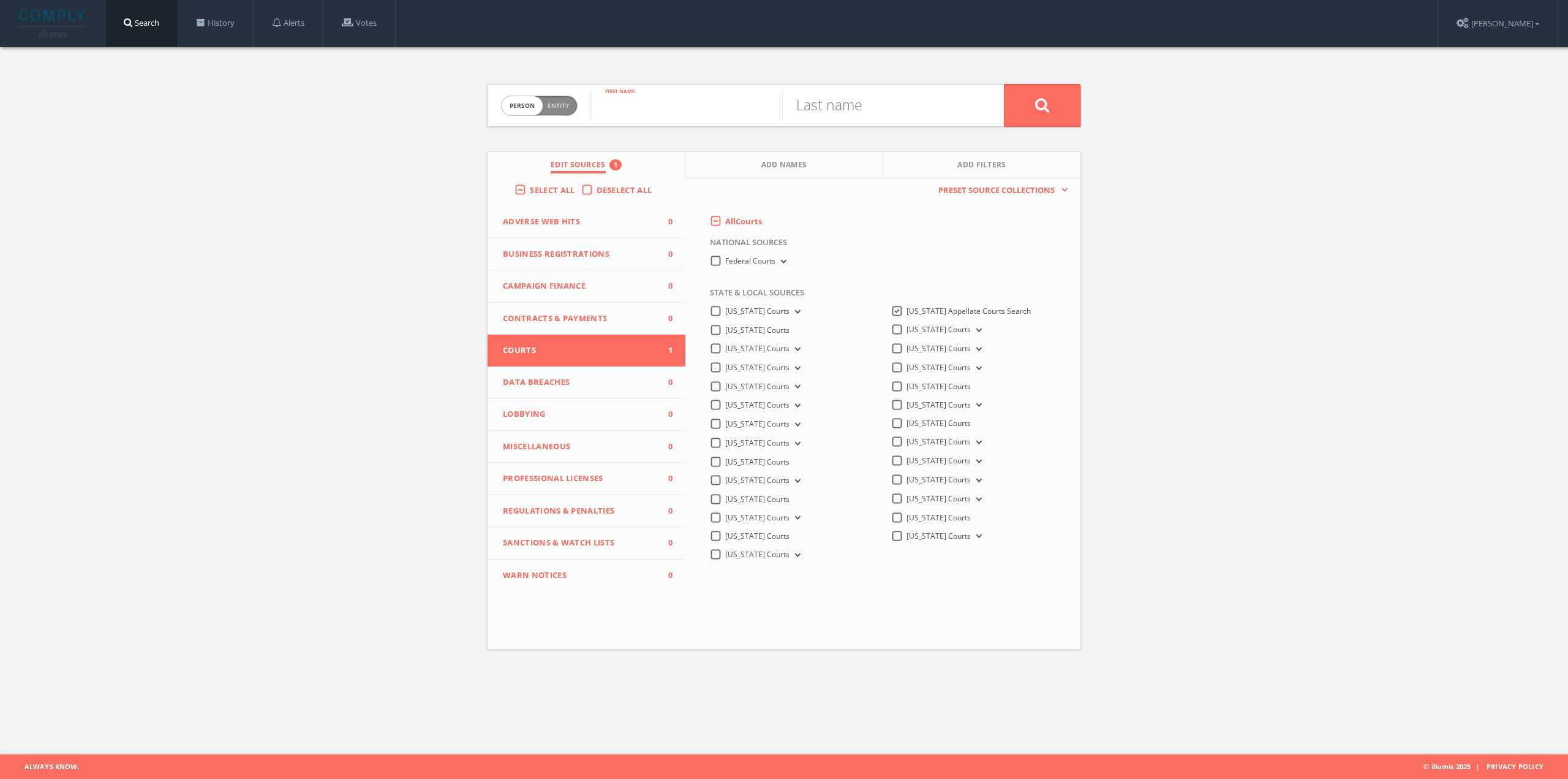
click at [639, 105] on input "text" at bounding box center [687, 106] width 191 height 32
type input "JAMES"
click at [843, 108] on input "text" at bounding box center [878, 106] width 191 height 32
type input "SMITH"
click at [1004, 84] on button at bounding box center [1043, 105] width 77 height 43
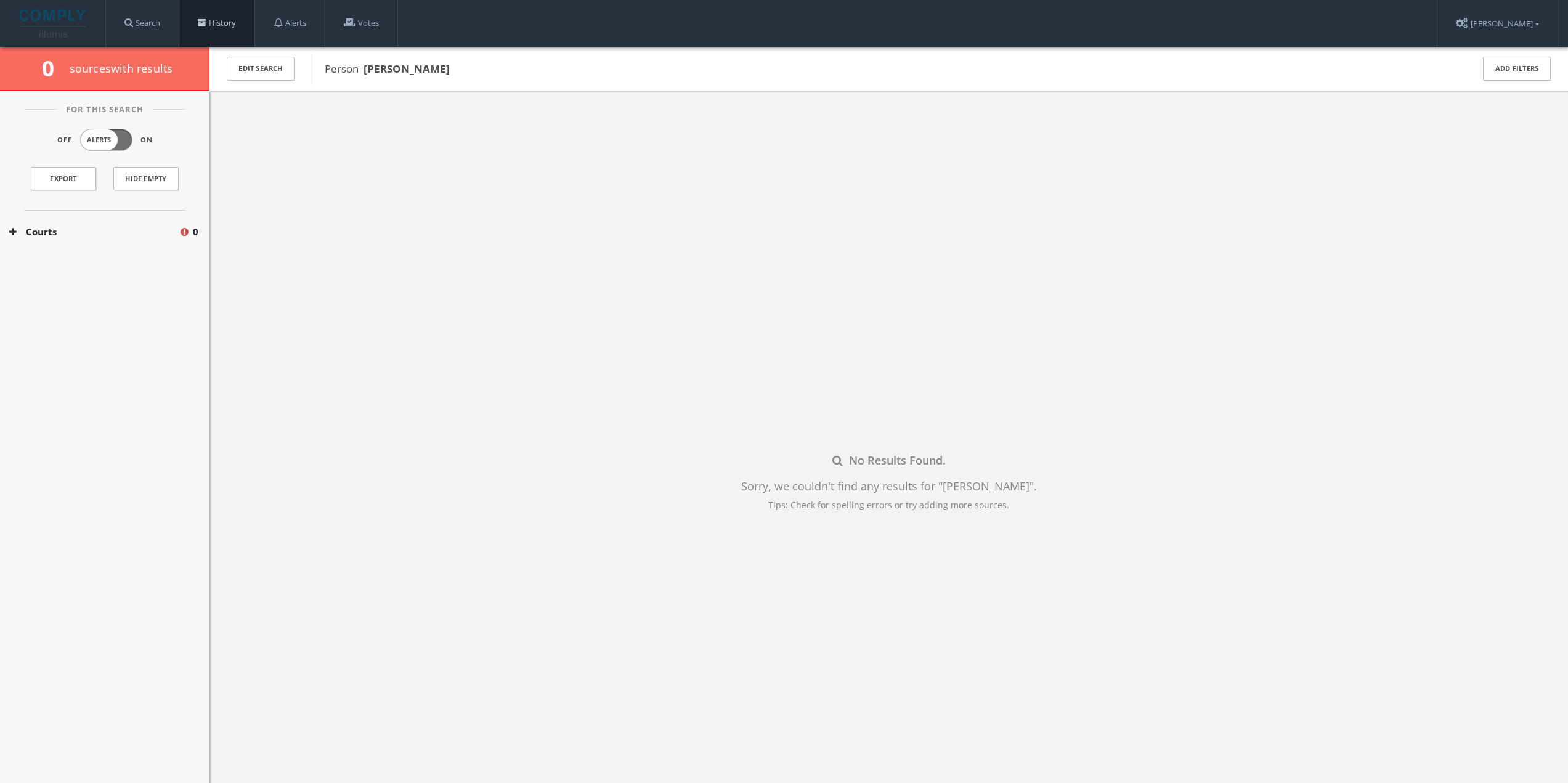
click at [199, 26] on link "History" at bounding box center [217, 23] width 75 height 47
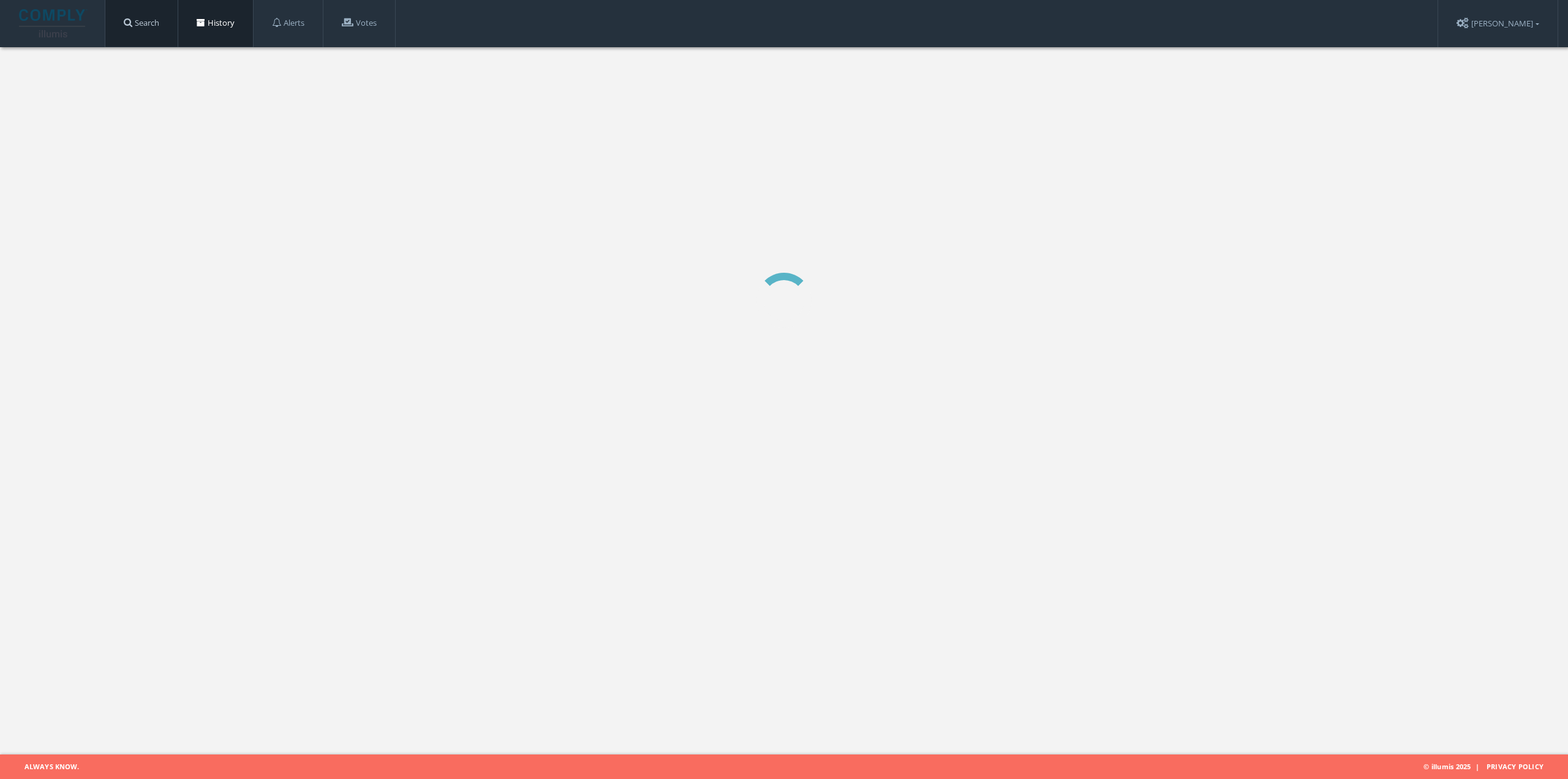
click at [163, 25] on link "Search" at bounding box center [141, 23] width 72 height 47
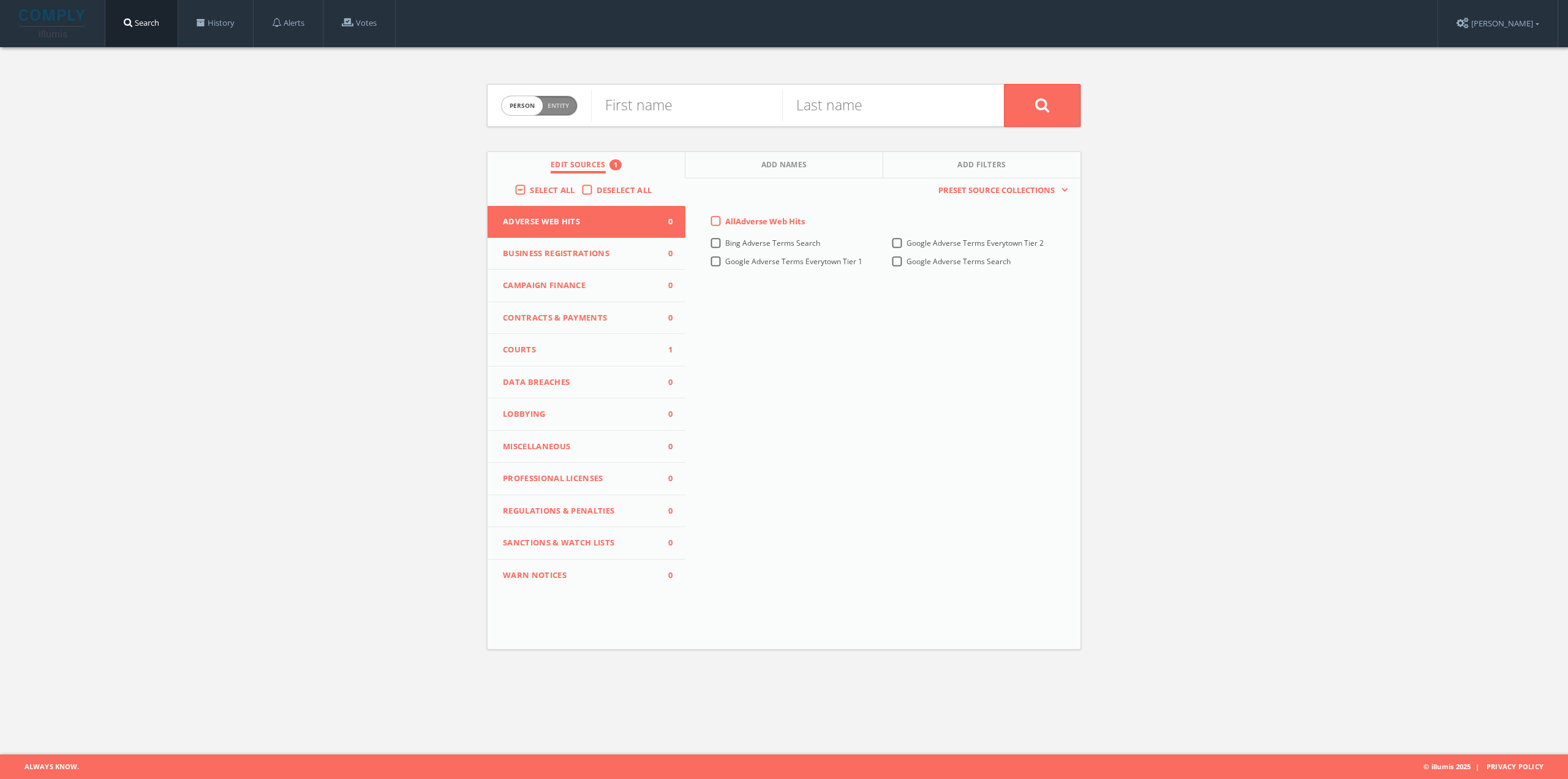
click at [570, 102] on span "Person Entity" at bounding box center [539, 106] width 75 height 19
checkbox input "true"
click at [610, 104] on input "text" at bounding box center [798, 106] width 413 height 32
drag, startPoint x: 610, startPoint y: 104, endPoint x: 617, endPoint y: 105, distance: 7.1
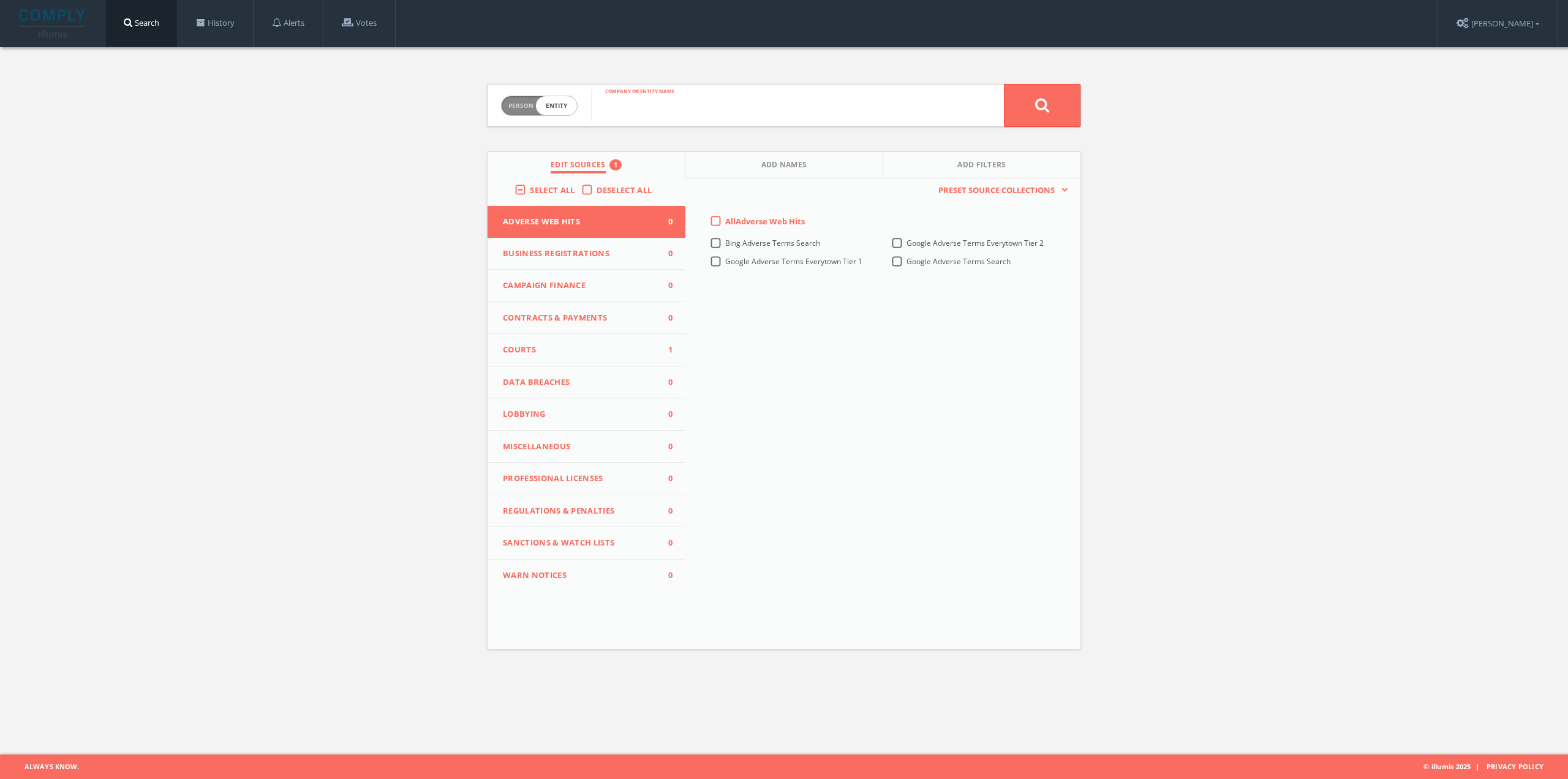
paste input "IN RE: MOTION OF BOARD OF BAR OVERSEERS FOR SUSPENSION OF ATTORNEYS PURSUANT TO…"
type input "IN RE: MOTION OF BOARD OF BAR OVERSEERS FOR SUSPENSION OF ATTORNEYS PURSUANT TO…"
click at [1036, 113] on button at bounding box center [1043, 105] width 77 height 43
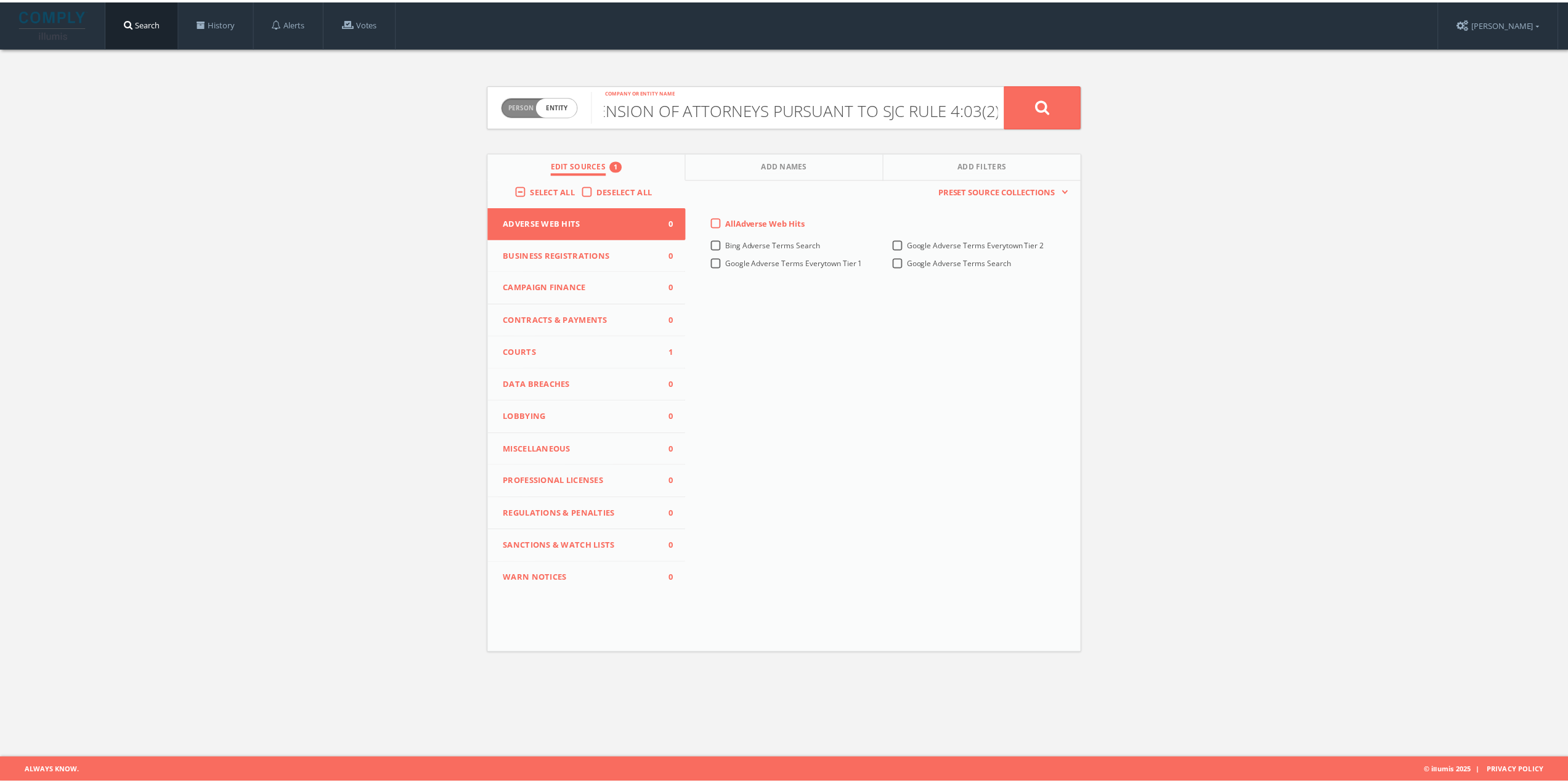
scroll to position [0, 0]
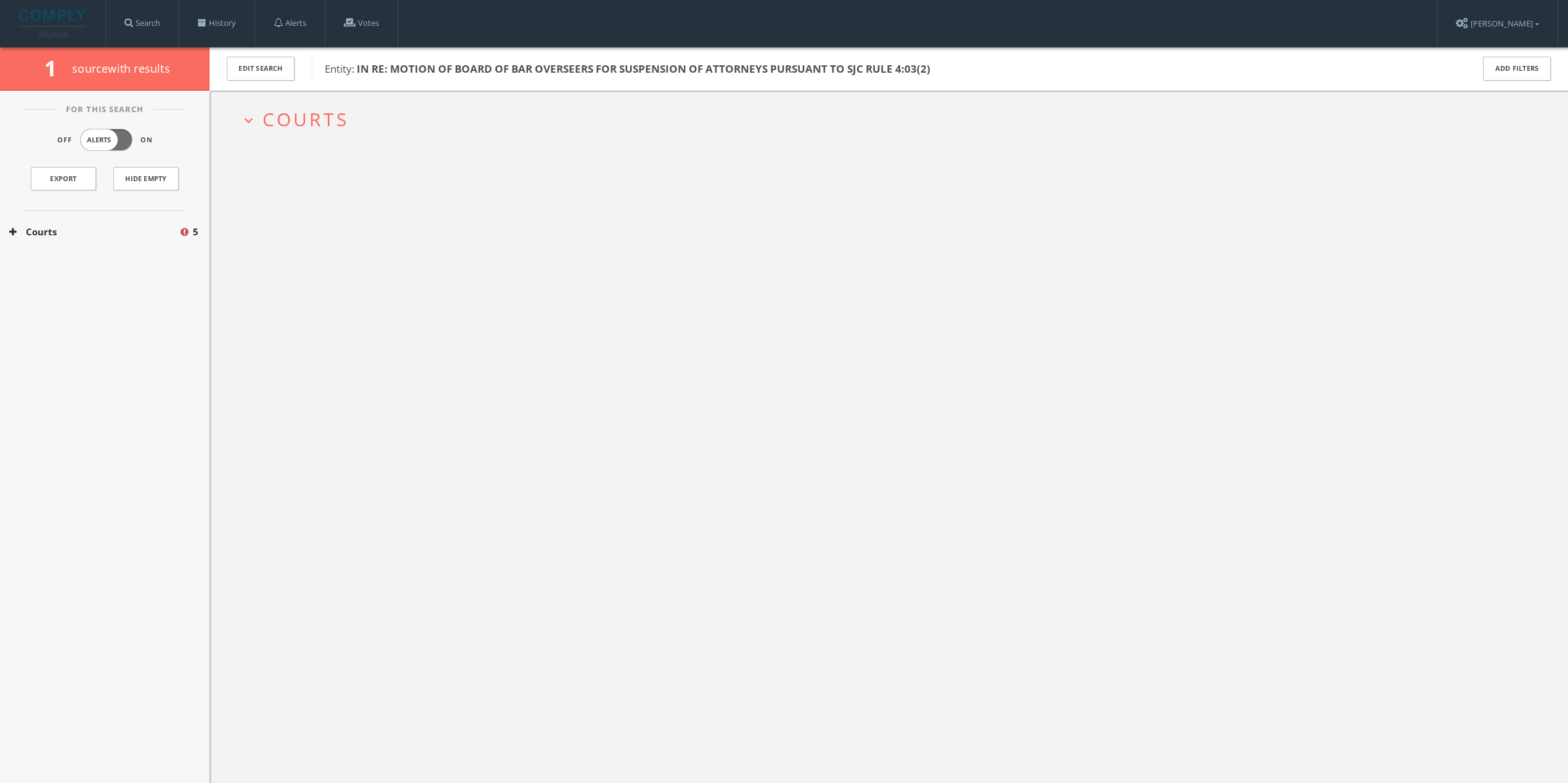
click at [318, 123] on span "Courts" at bounding box center [305, 119] width 86 height 25
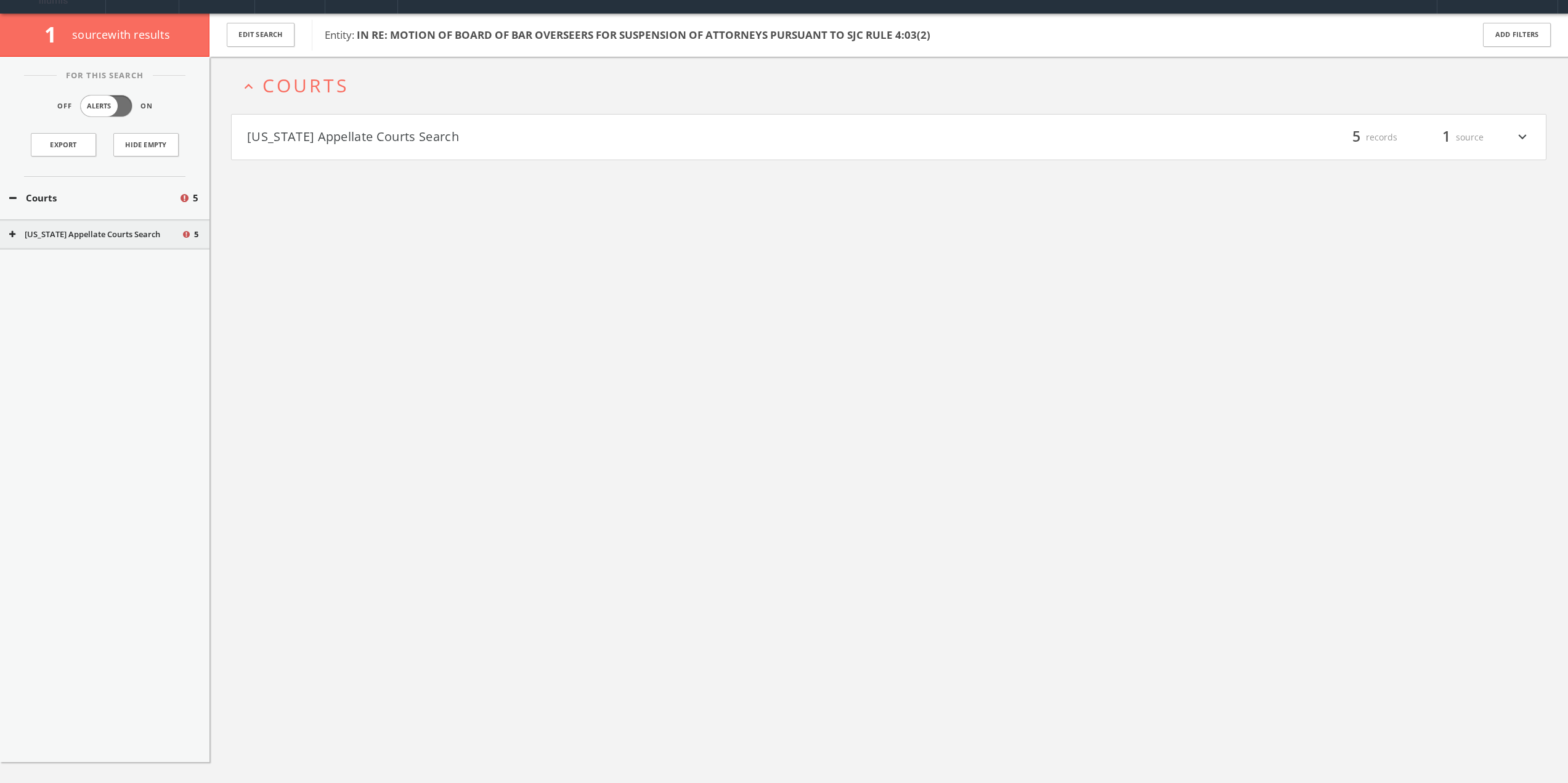
click at [350, 144] on h4 "Massachusetts Appellate Courts Search filter_list 5 records 1 source expand_more" at bounding box center [888, 137] width 1314 height 46
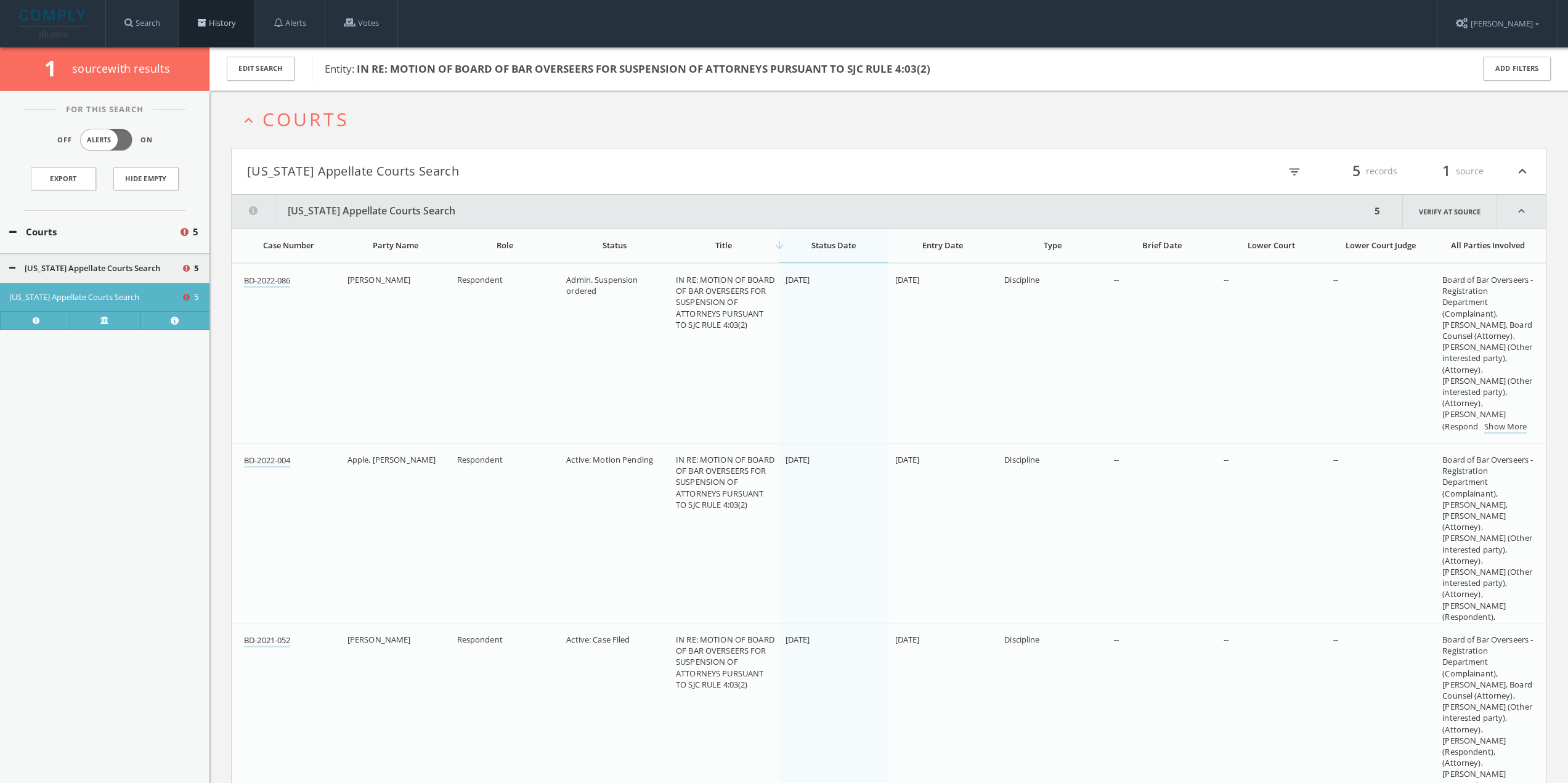
click at [236, 22] on link "History" at bounding box center [217, 23] width 75 height 47
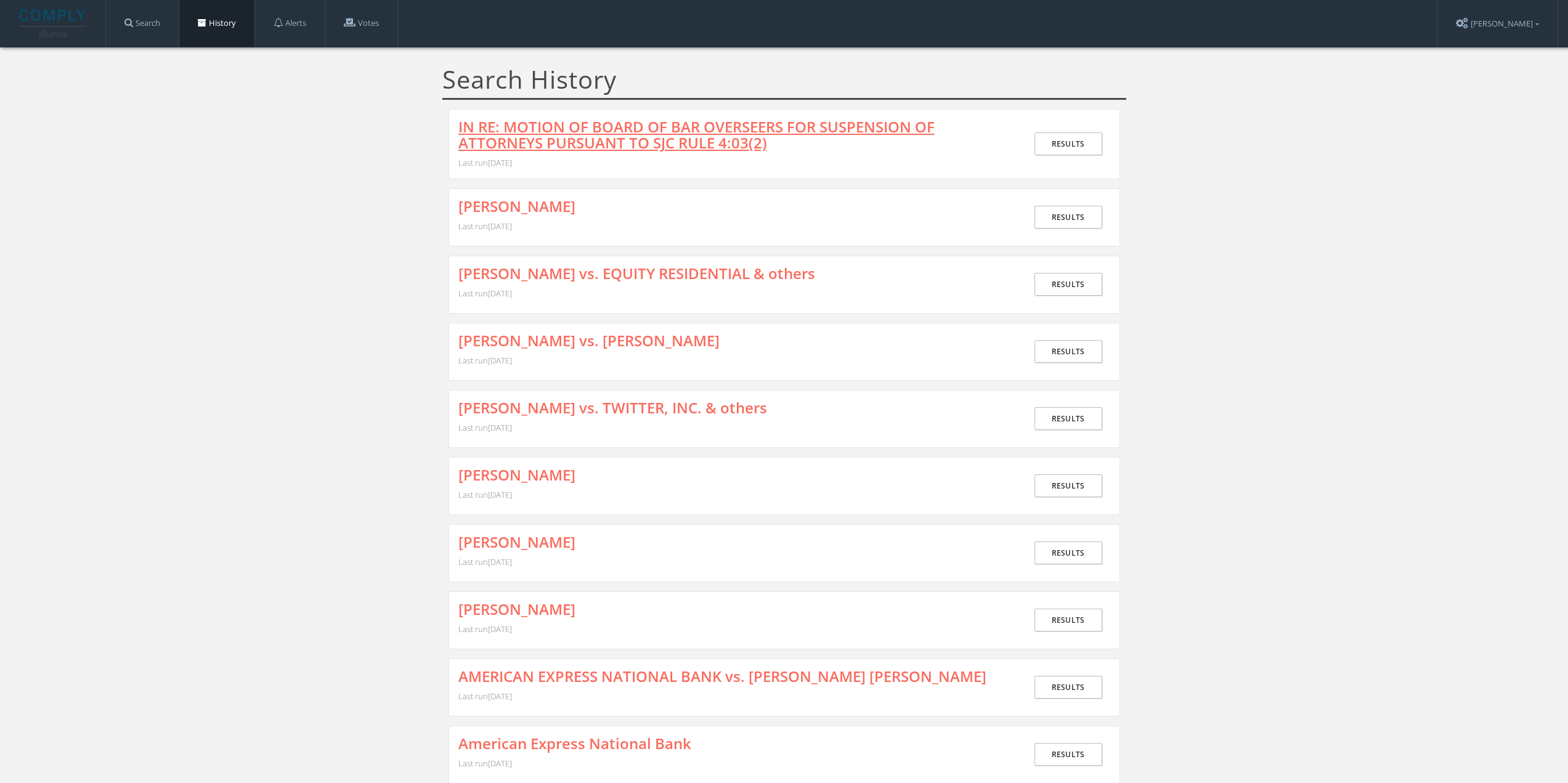
click at [553, 130] on link "IN RE: MOTION OF BOARD OF BAR OVERSEERS FOR SUSPENSION OF ATTORNEYS PURSUANT TO…" at bounding box center [734, 135] width 551 height 33
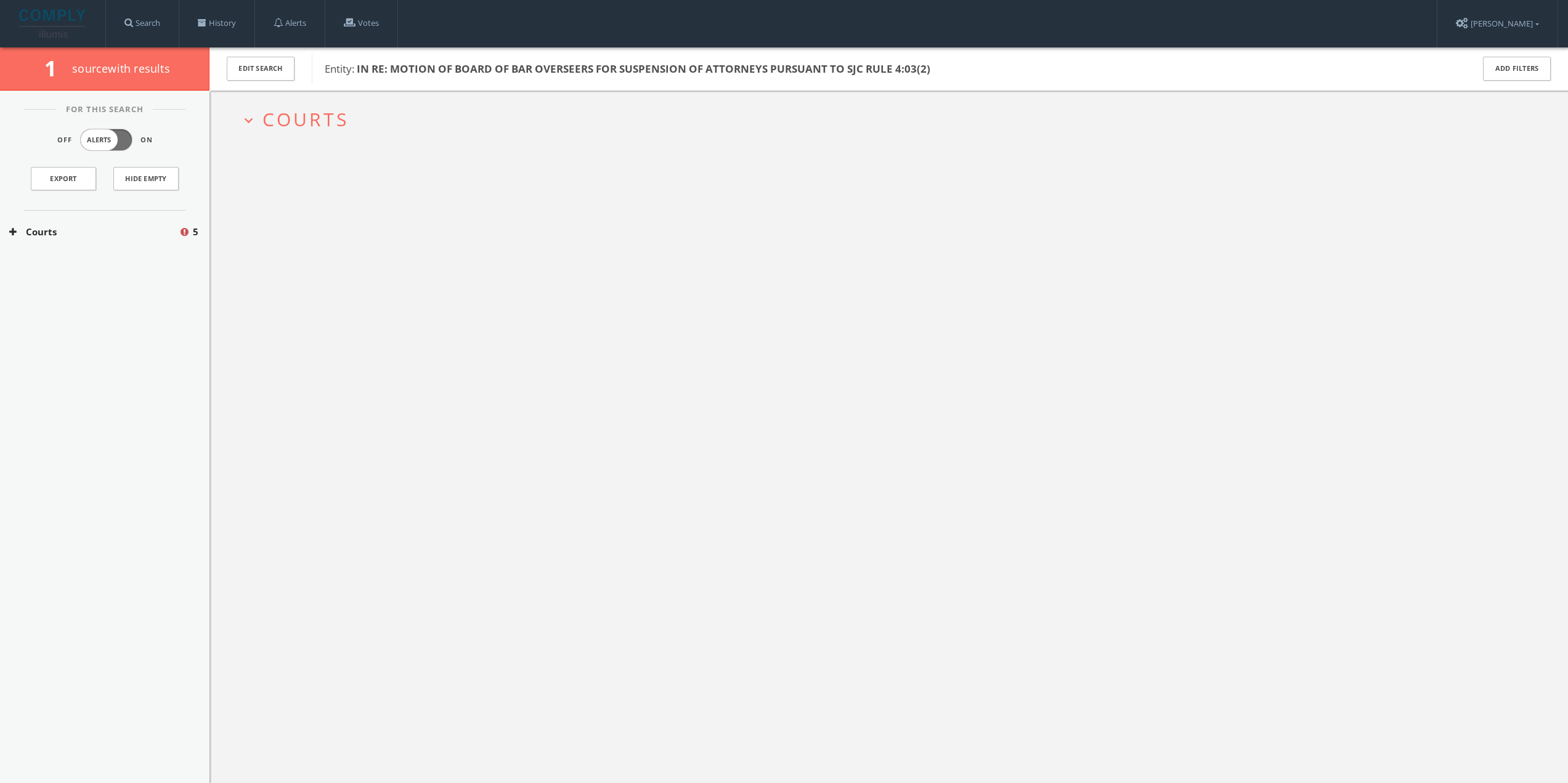
click at [339, 121] on span "Courts" at bounding box center [305, 119] width 86 height 25
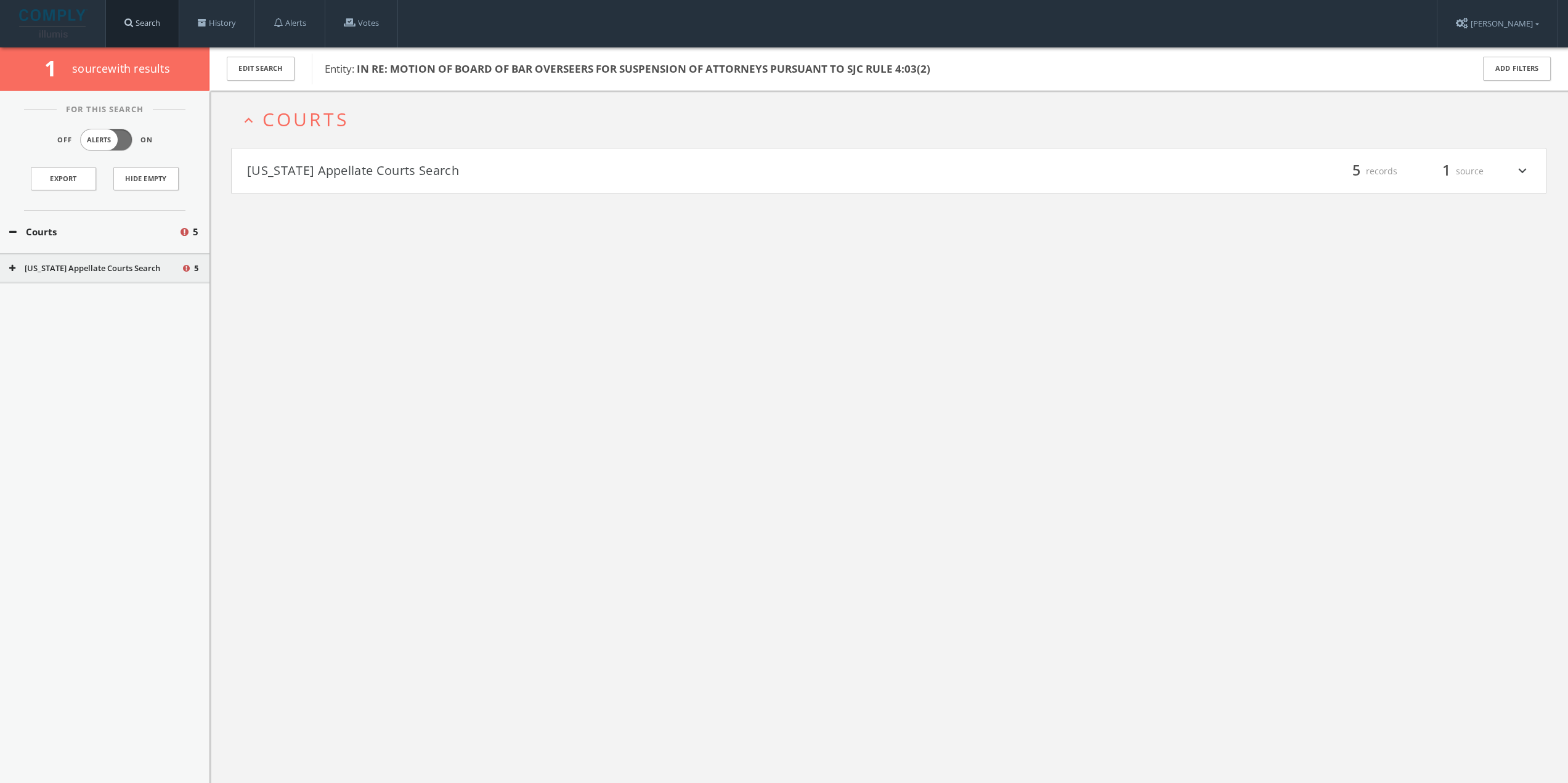
click at [165, 33] on link "Search" at bounding box center [142, 23] width 73 height 47
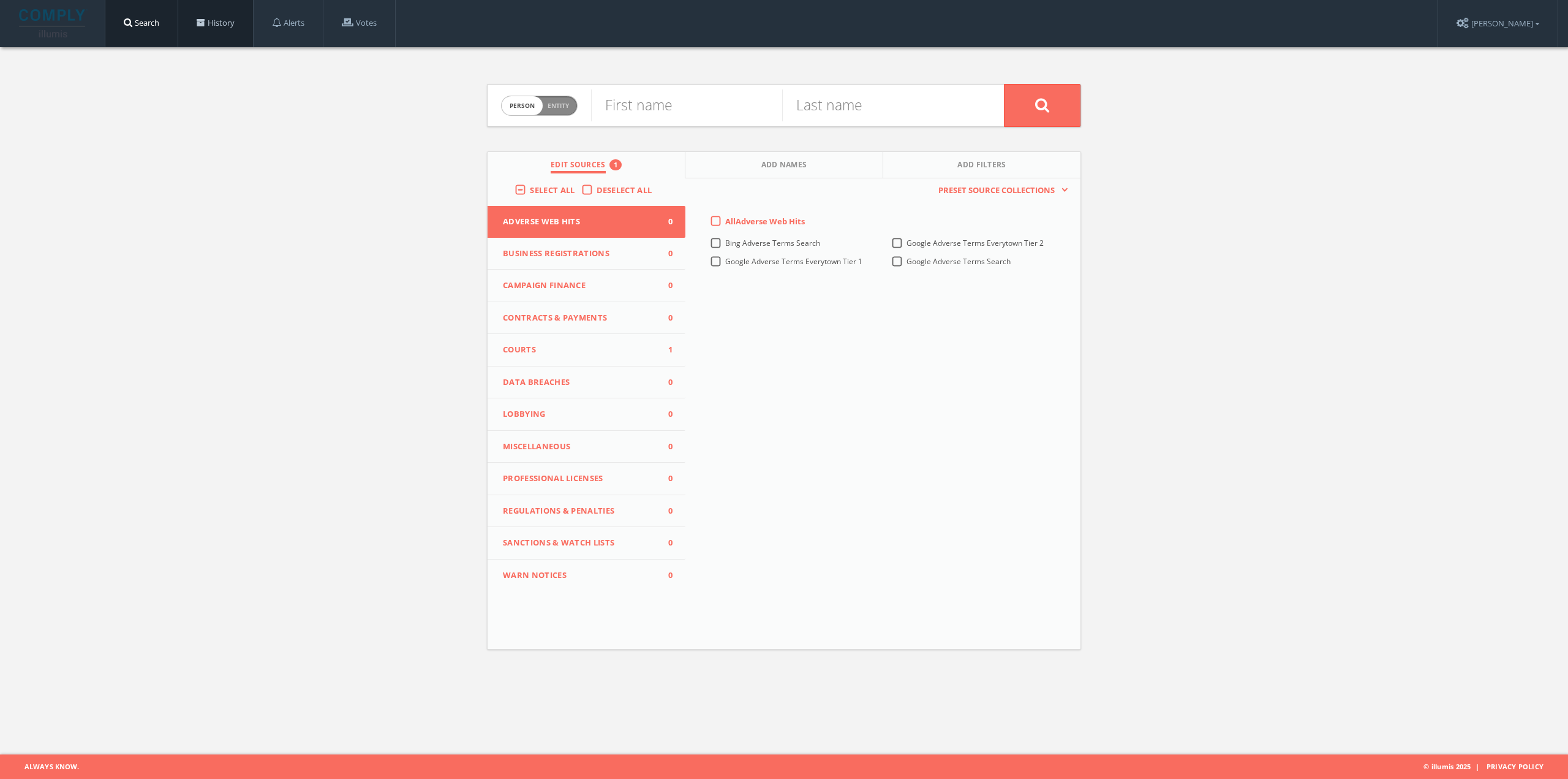
click at [213, 30] on link "History" at bounding box center [215, 23] width 75 height 47
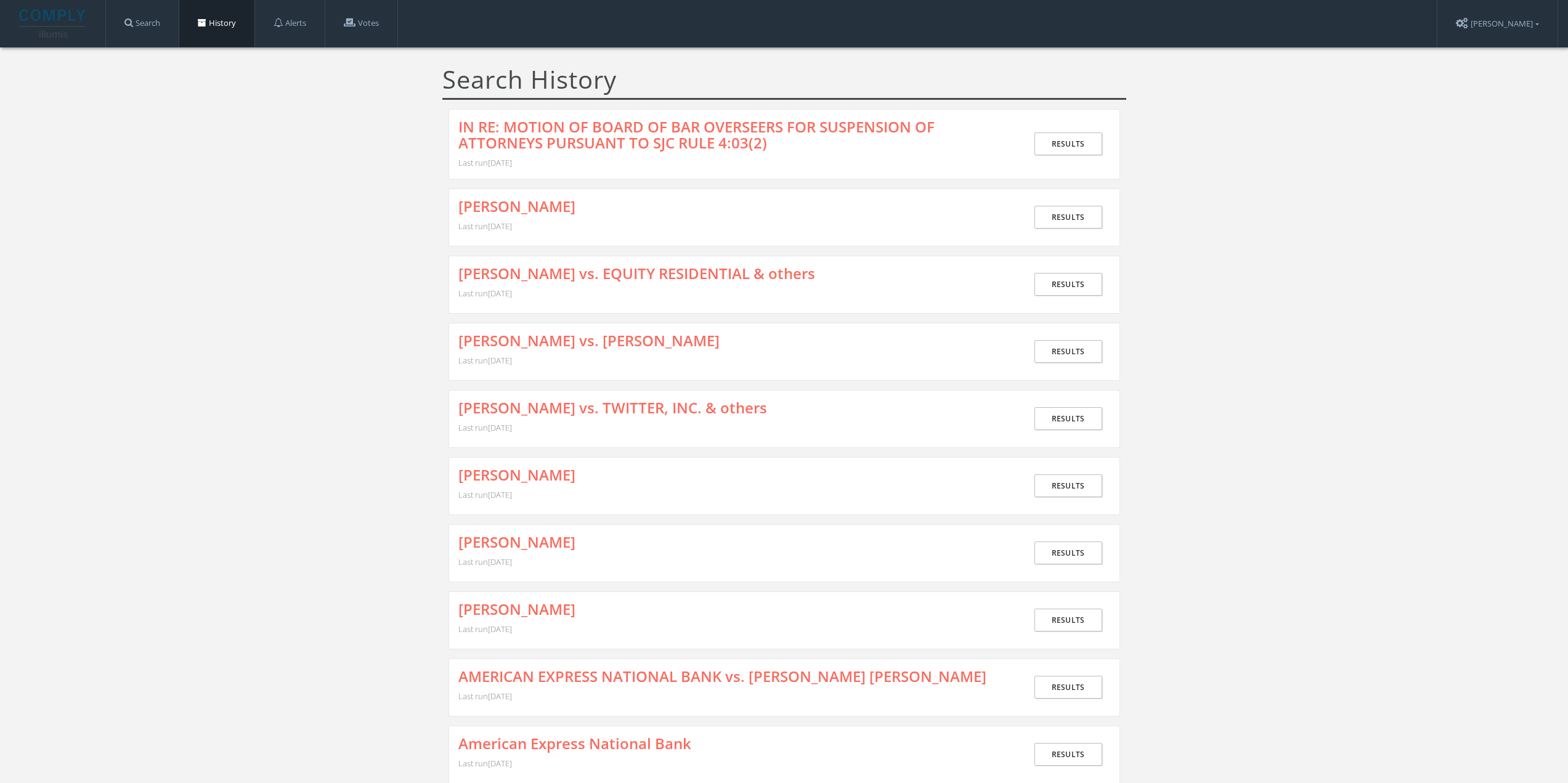
click at [585, 132] on link "IN RE: MOTION OF BOARD OF BAR OVERSEERS FOR SUSPENSION OF ATTORNEYS PURSUANT TO…" at bounding box center [734, 135] width 551 height 33
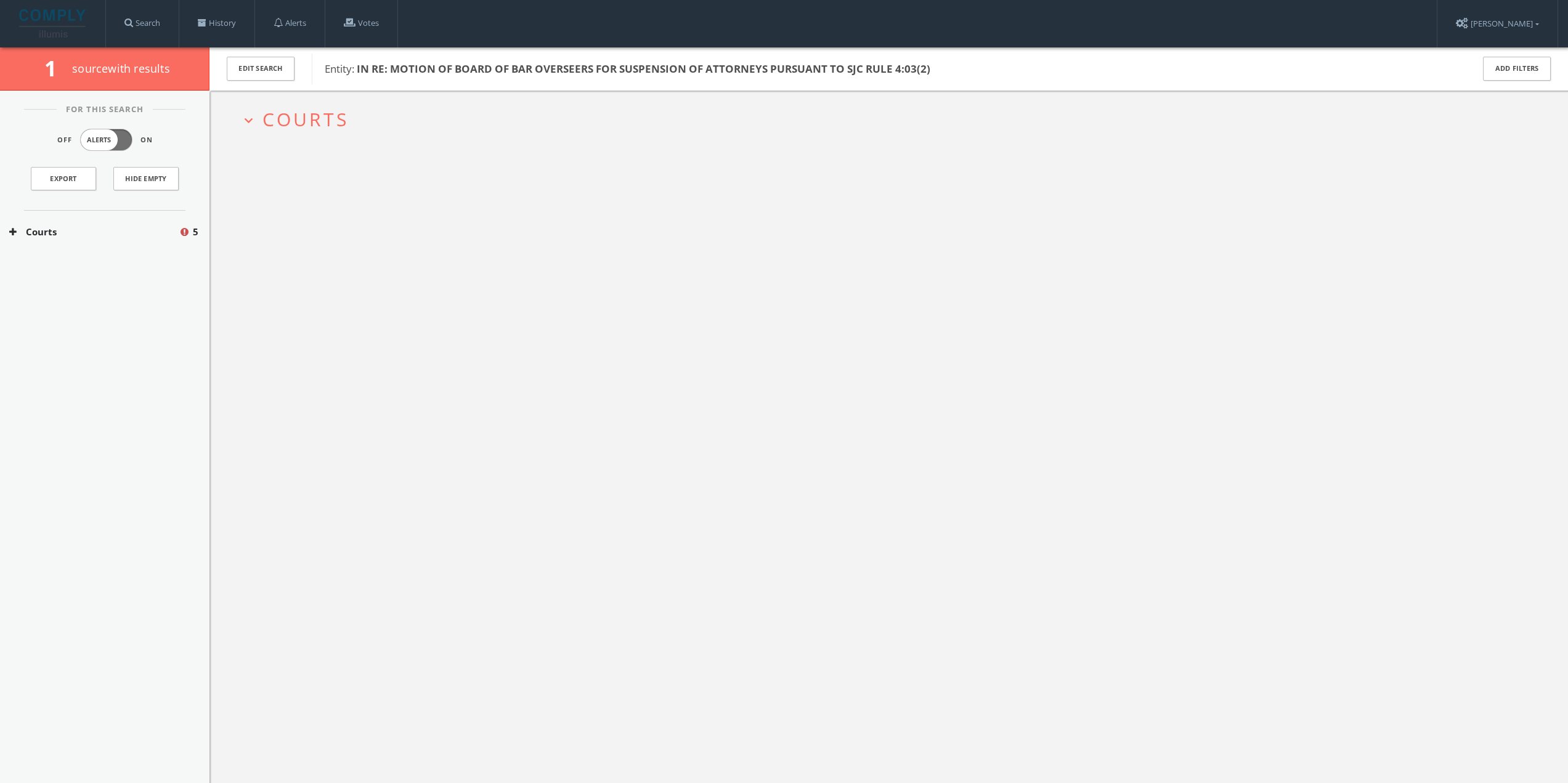
click at [132, 225] on button "Courts" at bounding box center [94, 232] width 170 height 14
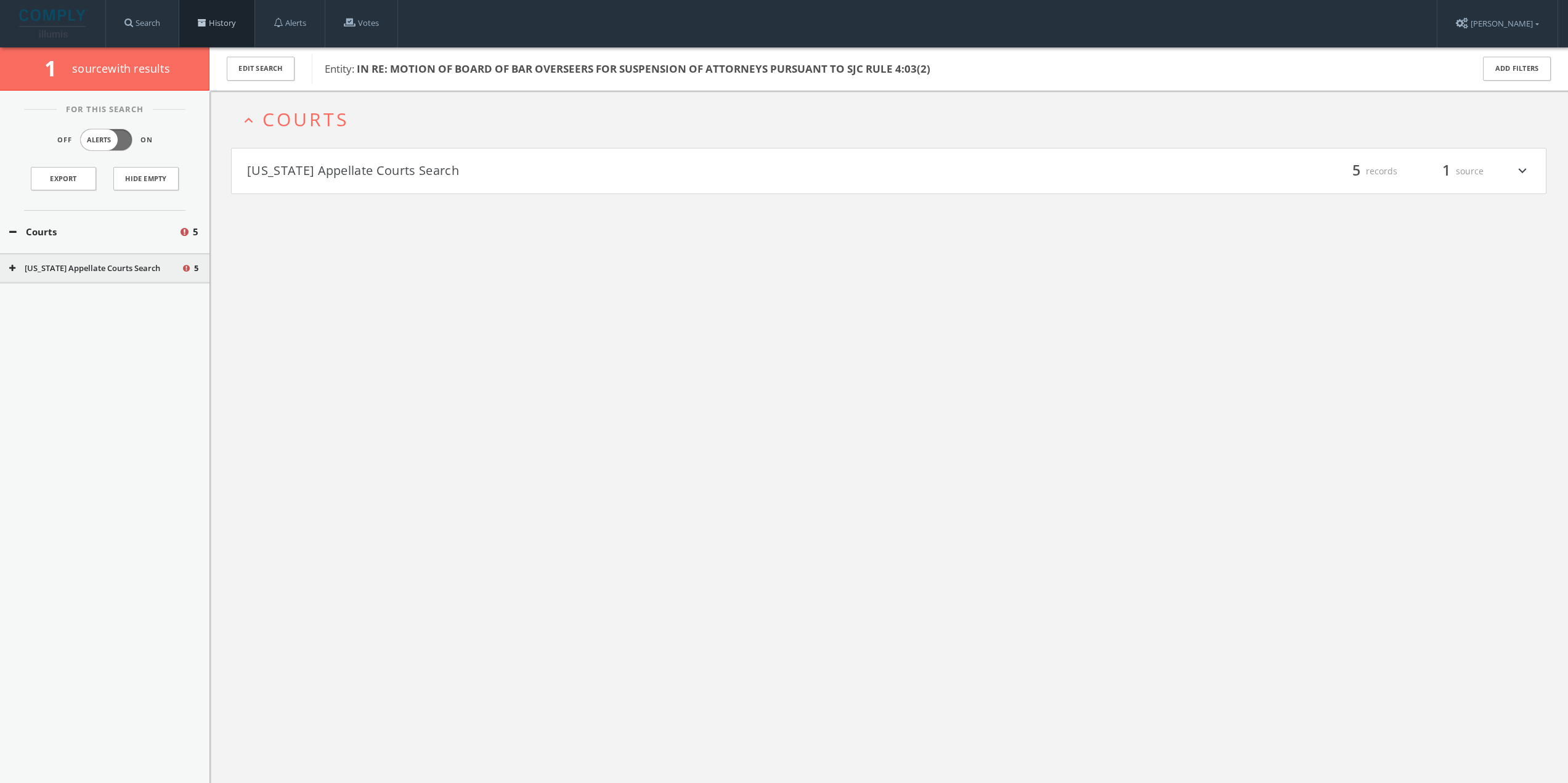
click at [224, 23] on link "History" at bounding box center [217, 23] width 75 height 47
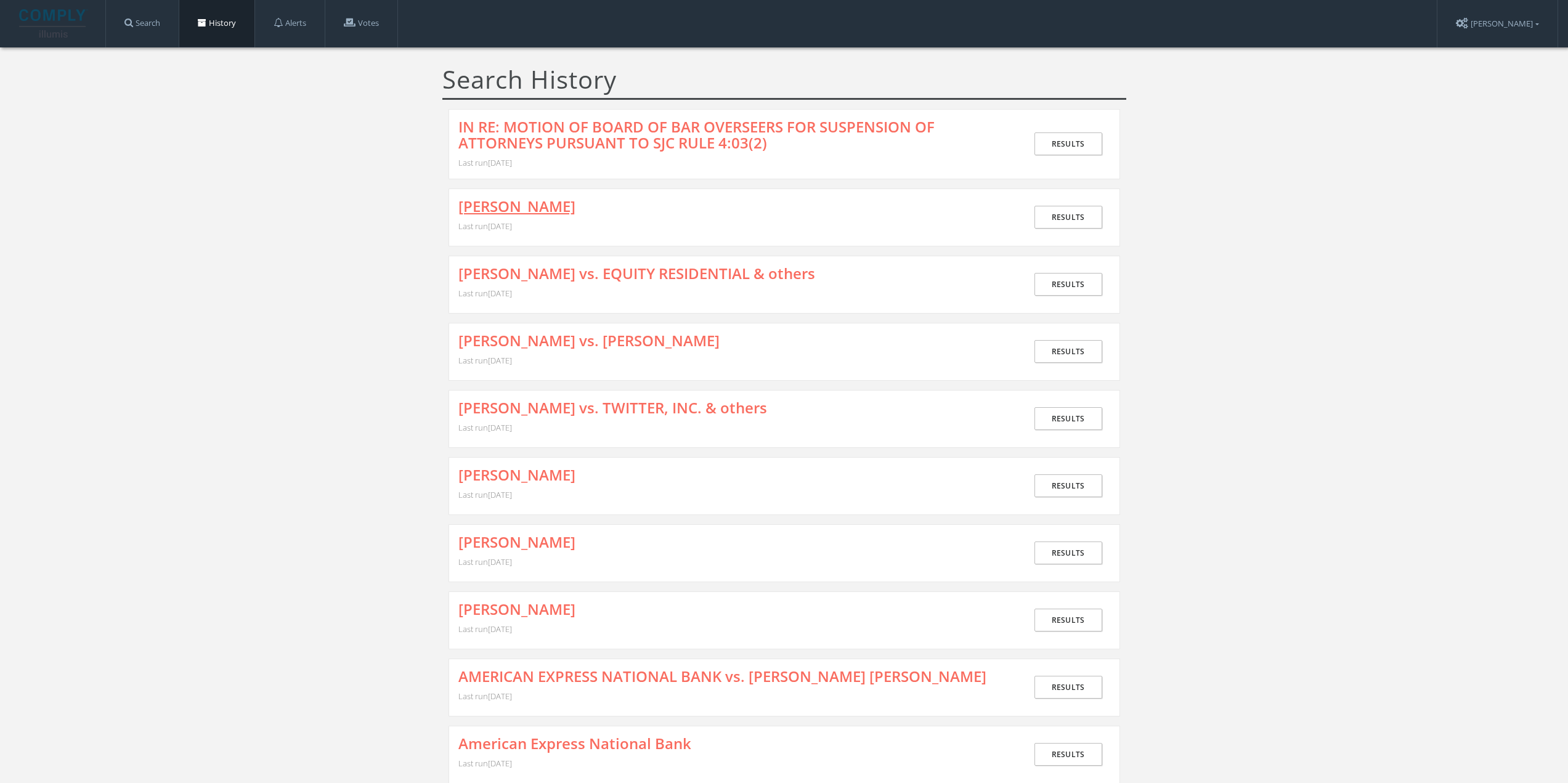
click at [470, 201] on link "JAMES SMITH" at bounding box center [517, 206] width 117 height 16
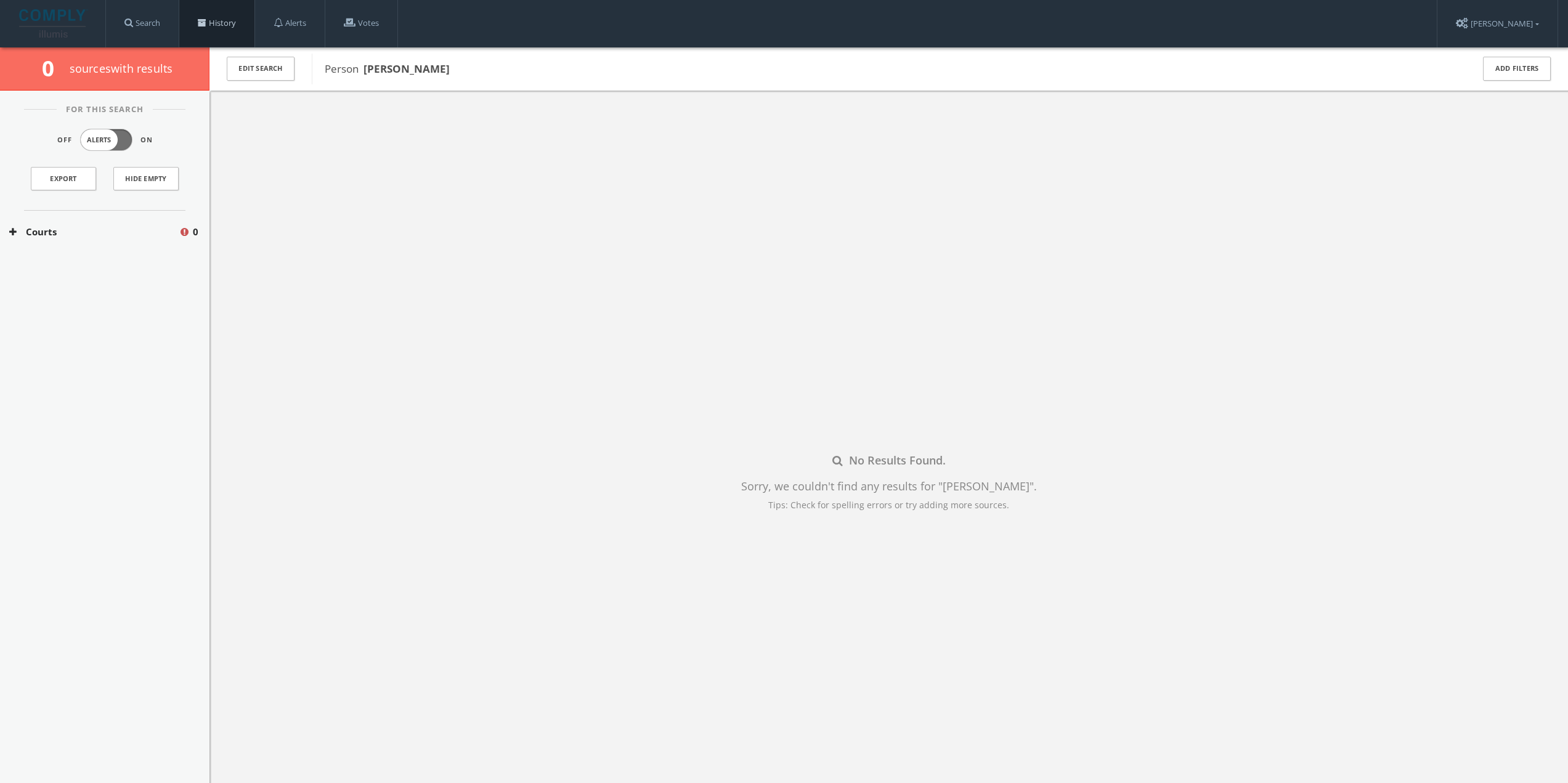
click at [214, 16] on link "History" at bounding box center [217, 23] width 75 height 47
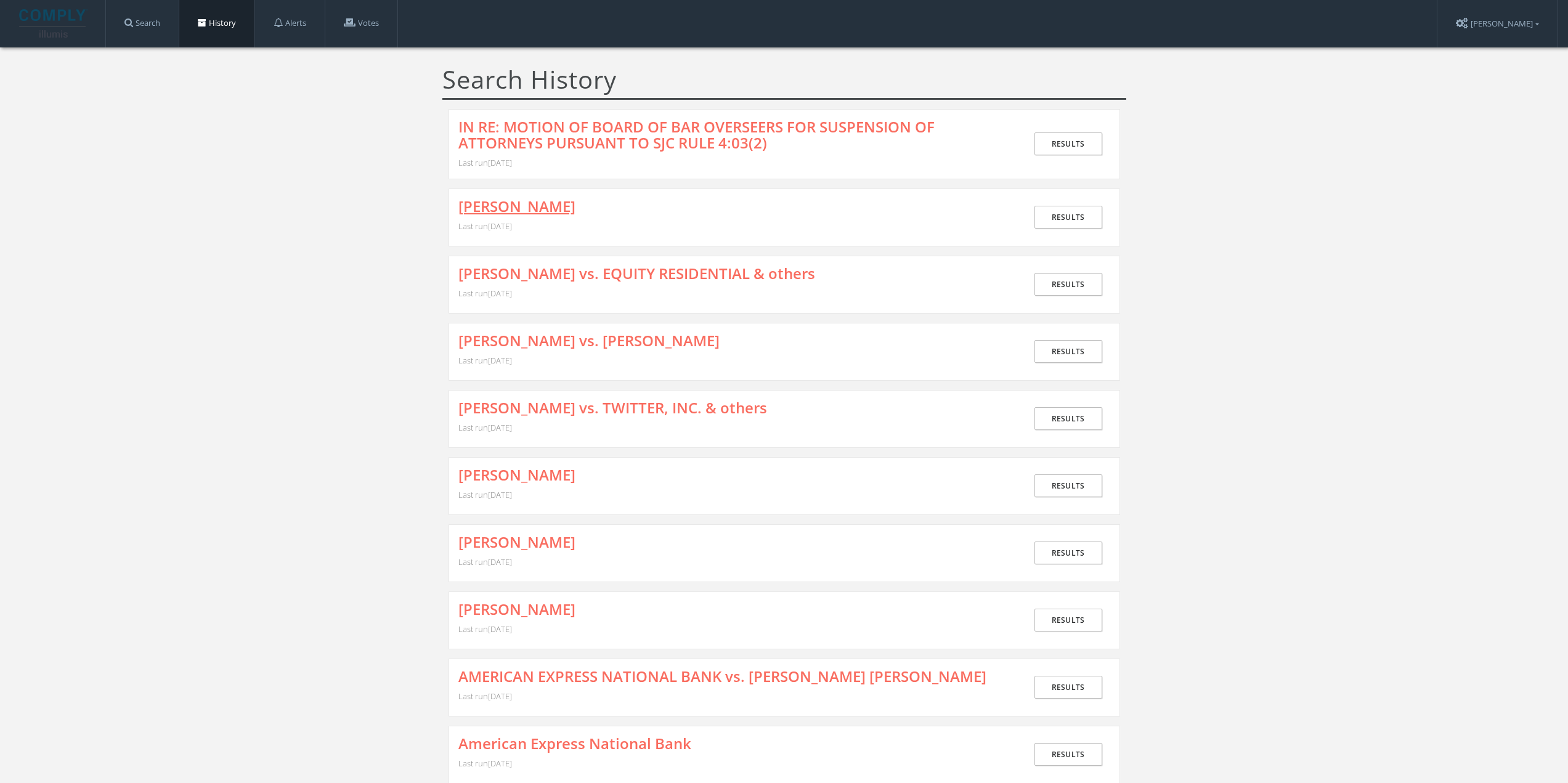
click at [525, 206] on link "JAMES SMITH" at bounding box center [517, 206] width 117 height 16
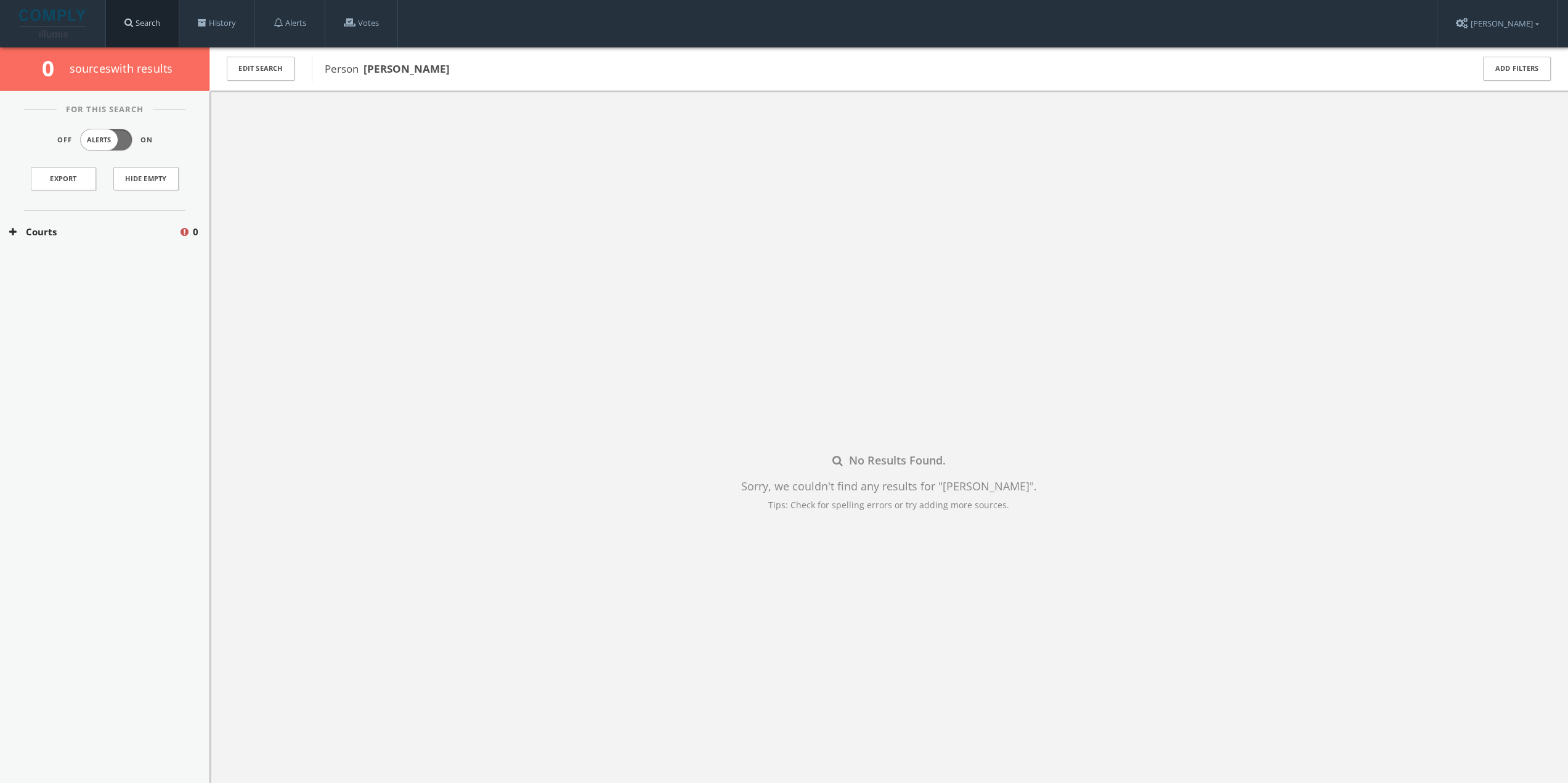
click at [167, 24] on link "Search" at bounding box center [142, 23] width 73 height 47
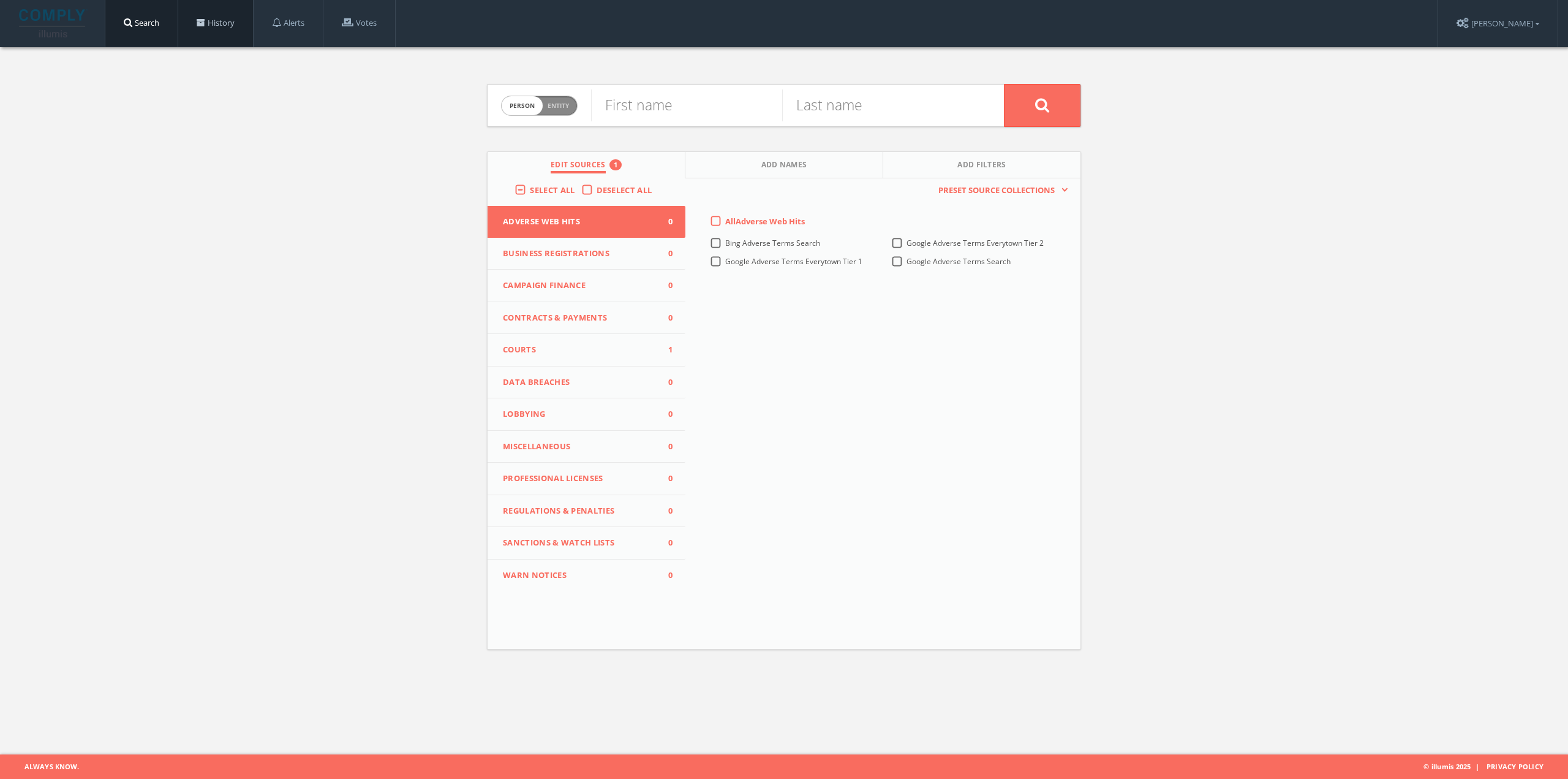
click at [214, 17] on link "History" at bounding box center [215, 23] width 75 height 47
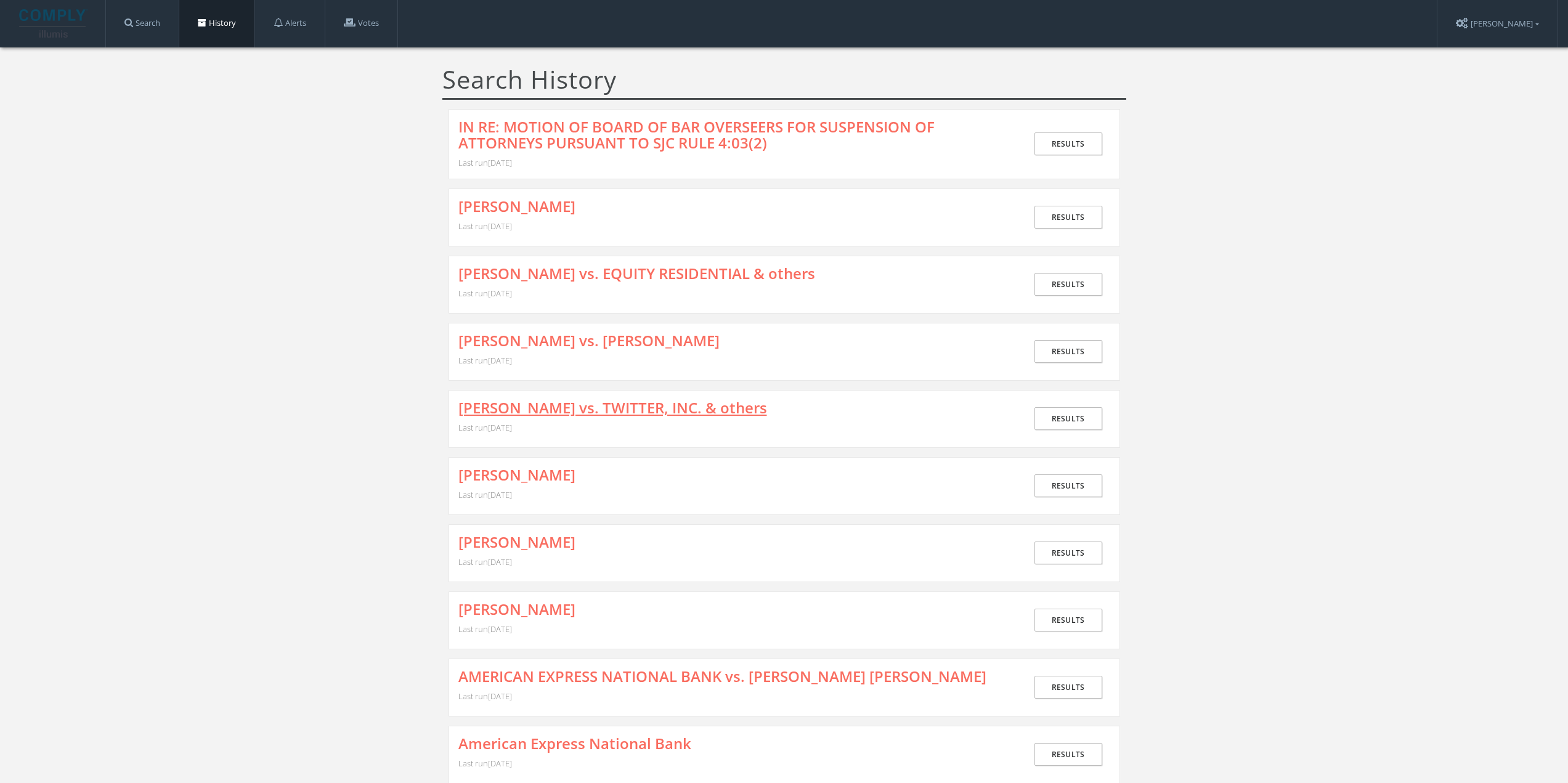
click at [606, 406] on link "JAMES TODINO vs. TWITTER, INC. & others" at bounding box center [613, 408] width 309 height 16
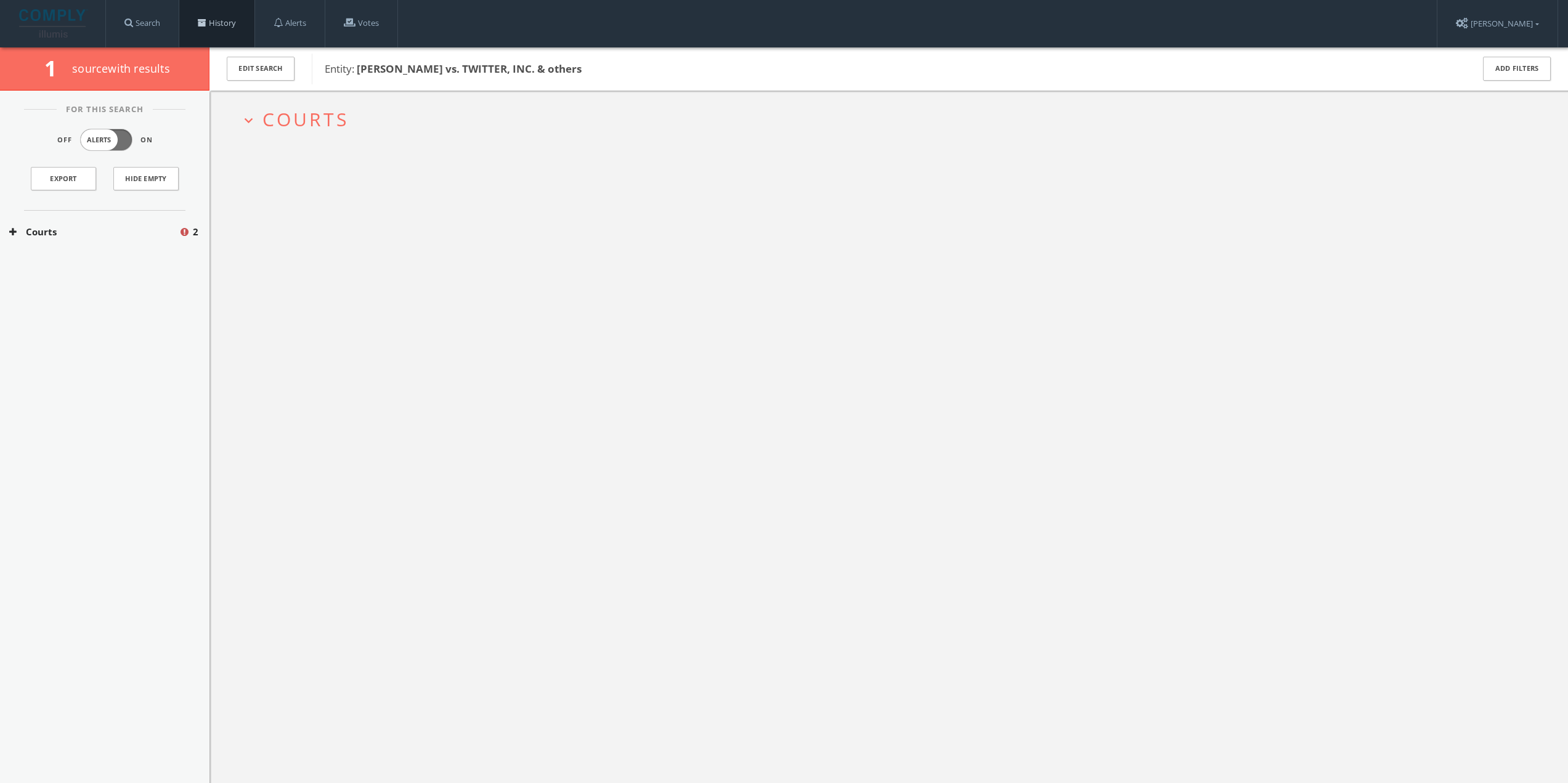
click at [213, 26] on link "History" at bounding box center [217, 23] width 75 height 47
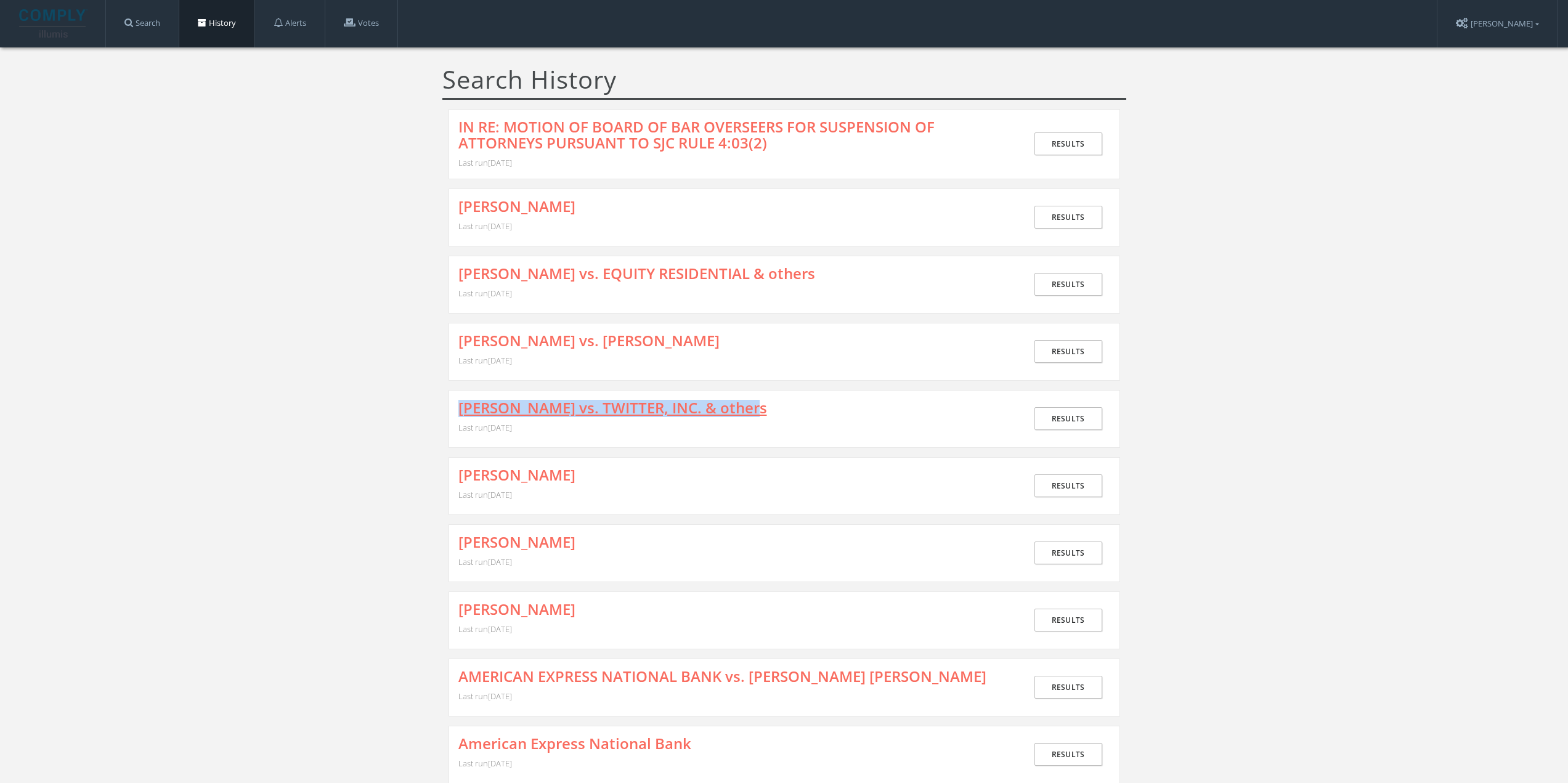
drag, startPoint x: 782, startPoint y: 413, endPoint x: 490, endPoint y: 409, distance: 292.0
click at [456, 399] on div "JAMES TODINO vs. TWITTER, INC. & others Last run September 17th, 2025 Results" at bounding box center [784, 419] width 672 height 58
copy link "JAMES TODINO vs. TWITTER, INC. & others"
click at [593, 411] on link "JAMES TODINO vs. TWITTER, INC. & others" at bounding box center [613, 408] width 309 height 16
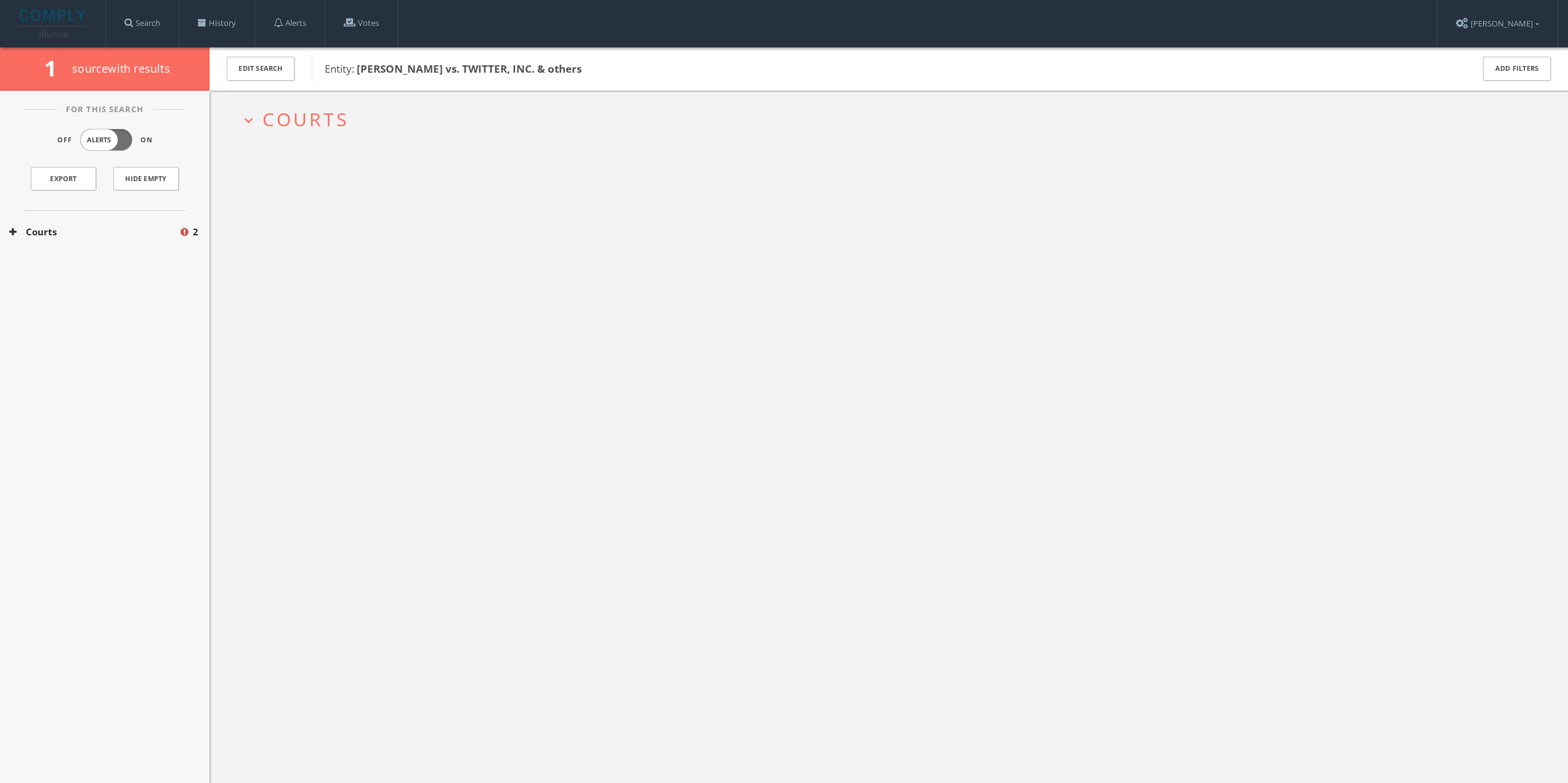
click at [323, 110] on span "Courts" at bounding box center [305, 119] width 86 height 25
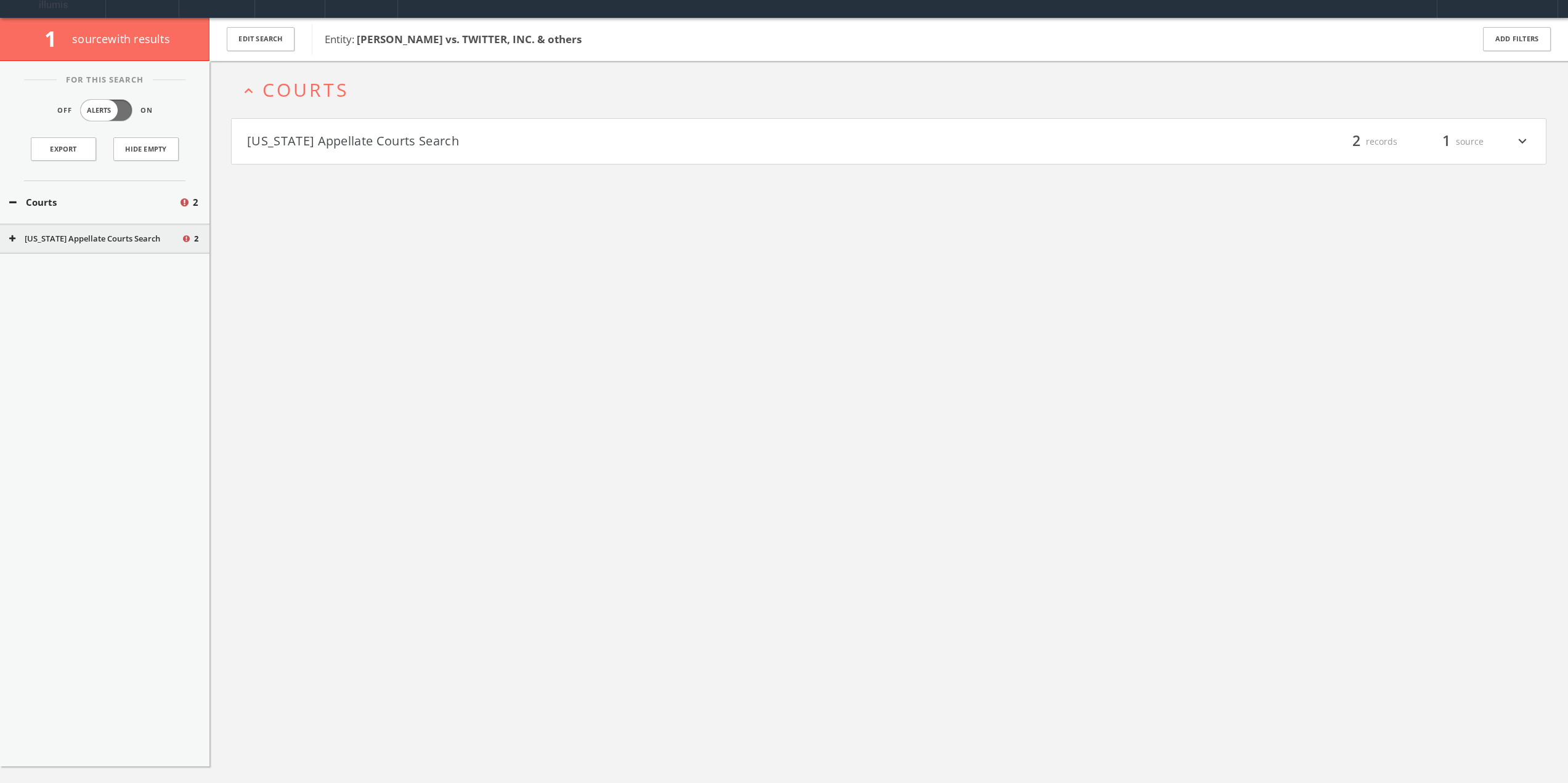
click at [343, 140] on button "Massachusetts Appellate Courts Search" at bounding box center [568, 141] width 642 height 21
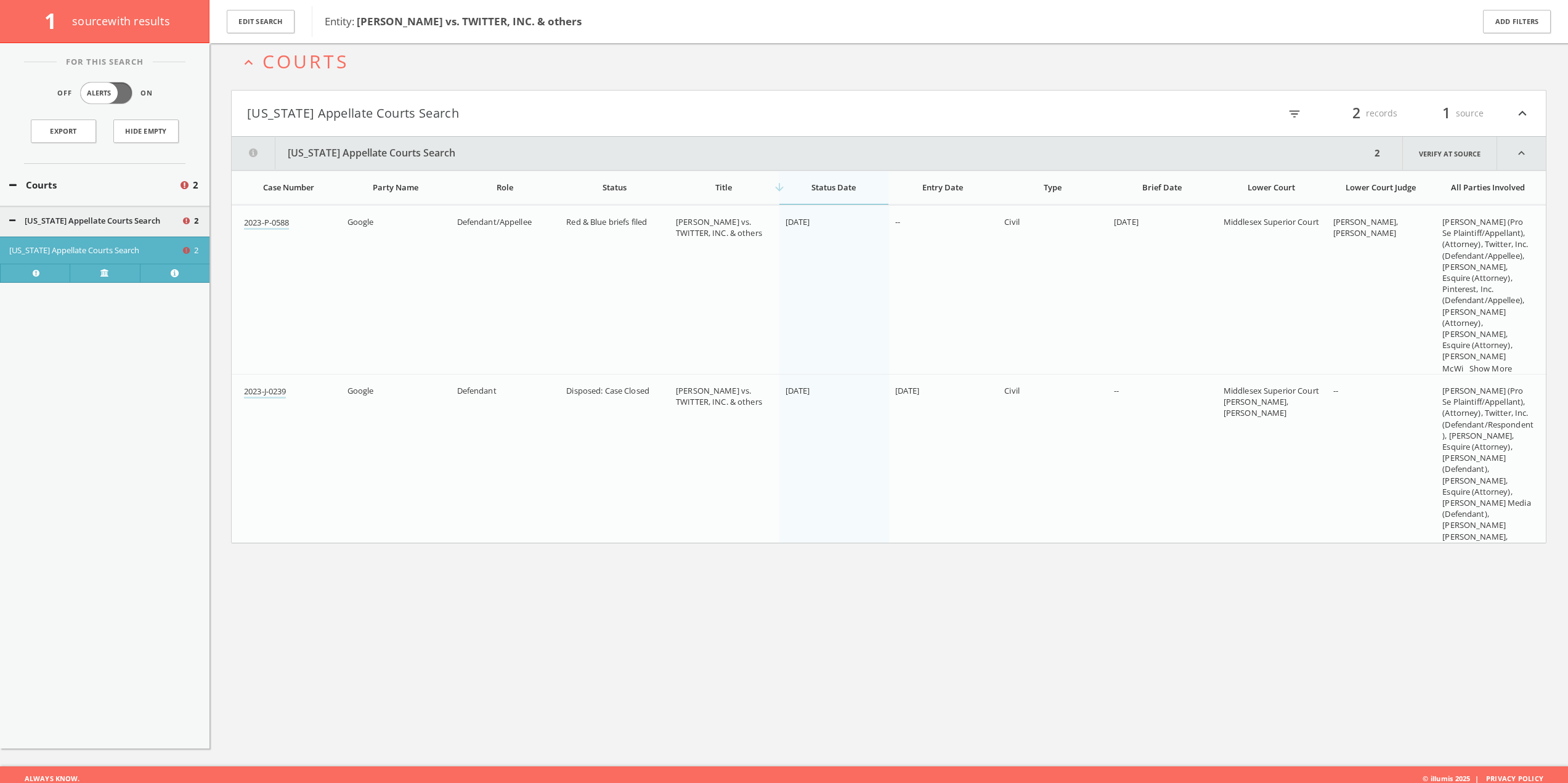
scroll to position [72, 0]
